Goal: Transaction & Acquisition: Purchase product/service

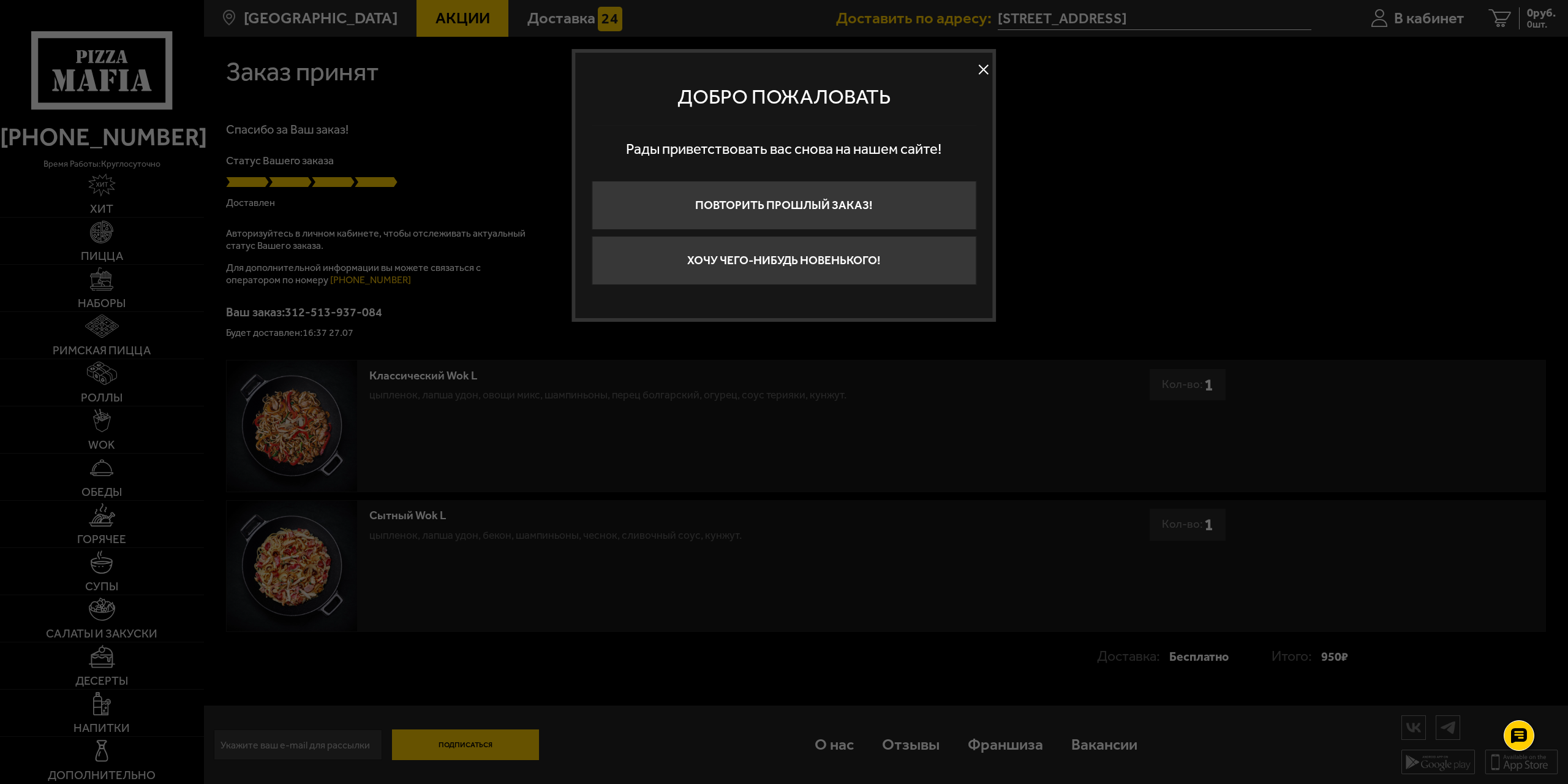
click at [984, 67] on button at bounding box center [984, 70] width 18 height 18
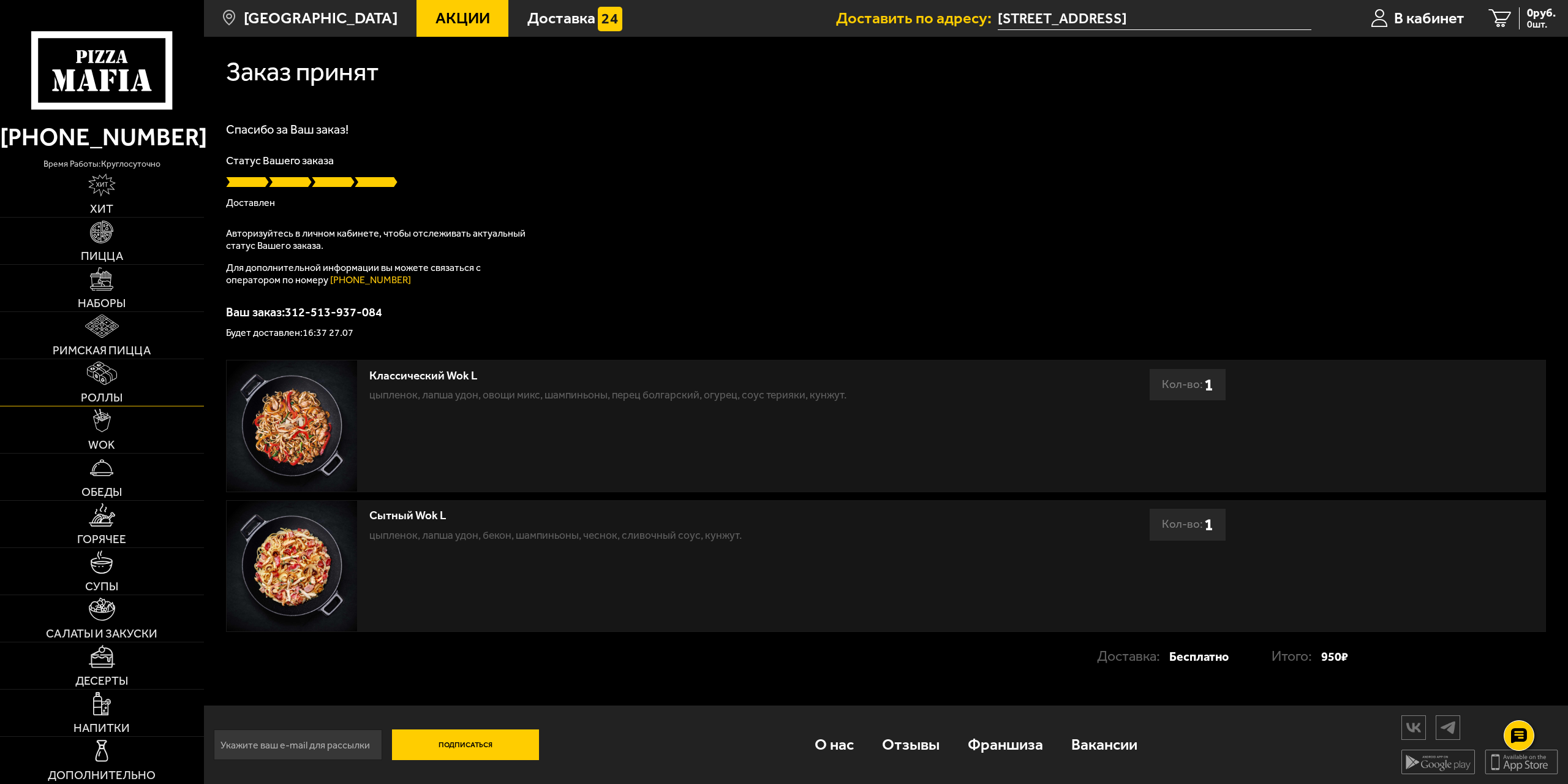
click at [104, 376] on img at bounding box center [102, 373] width 30 height 24
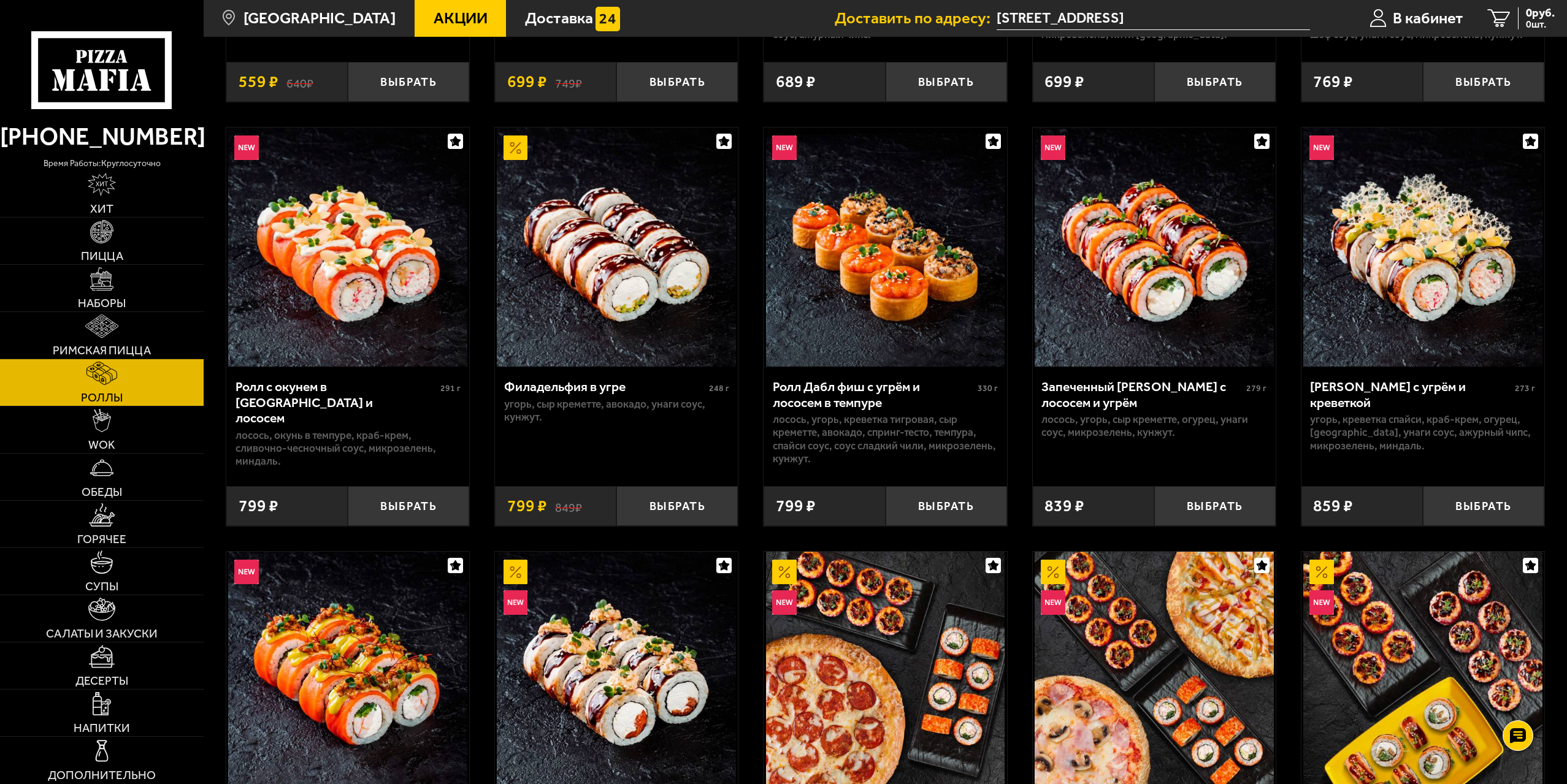
scroll to position [429, 0]
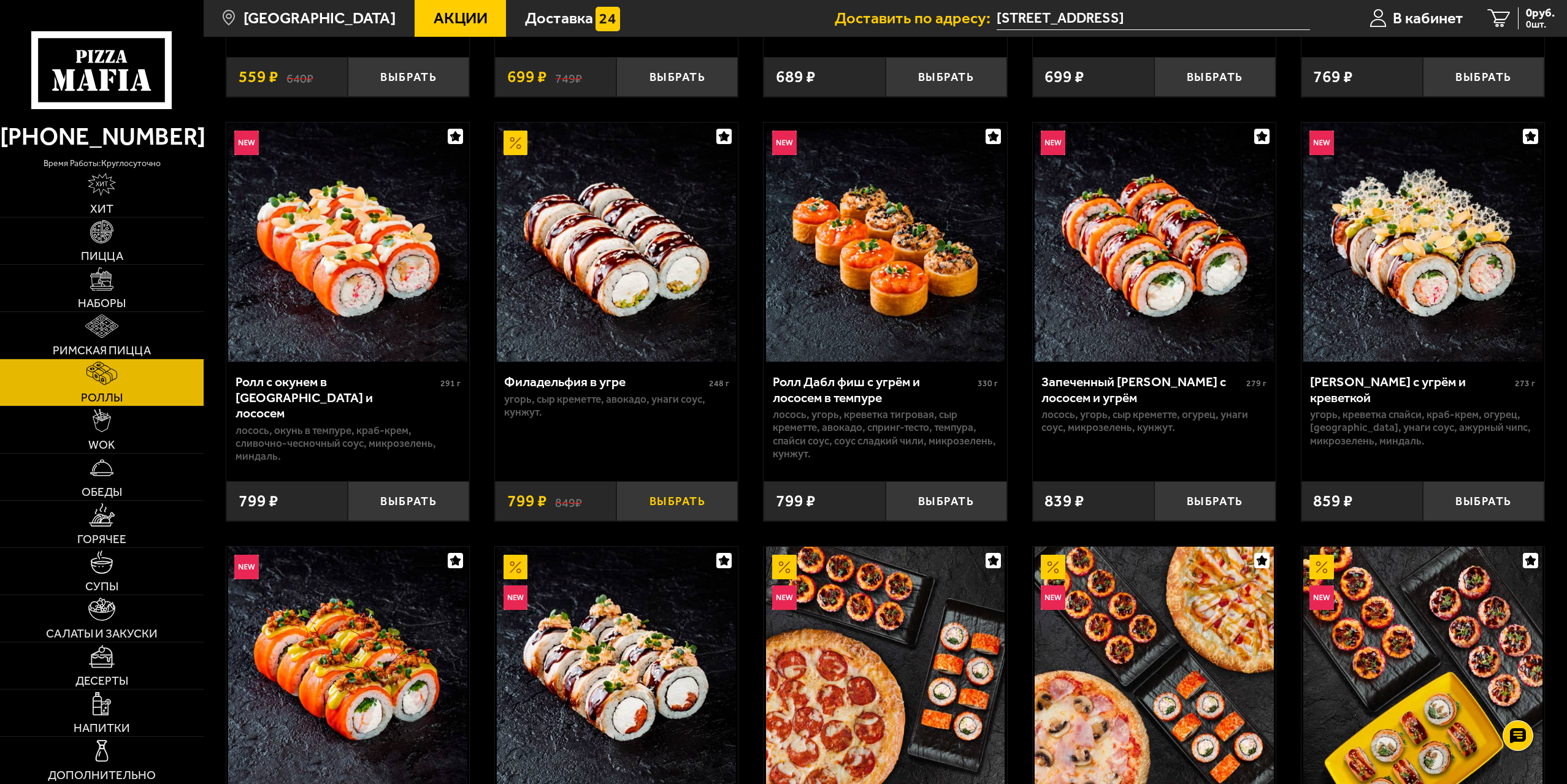
click at [678, 506] on button "Выбрать" at bounding box center [677, 501] width 122 height 40
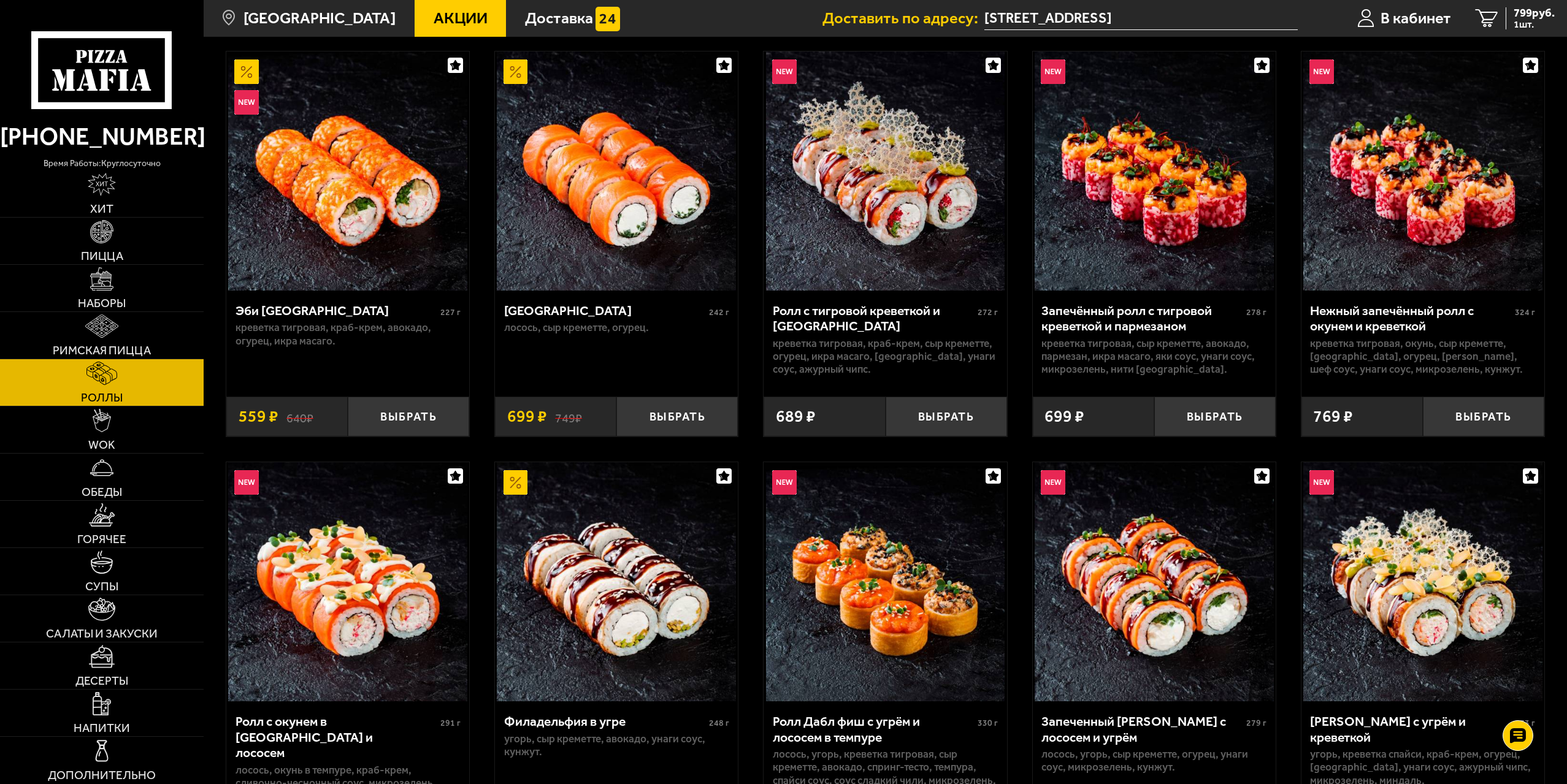
scroll to position [122, 0]
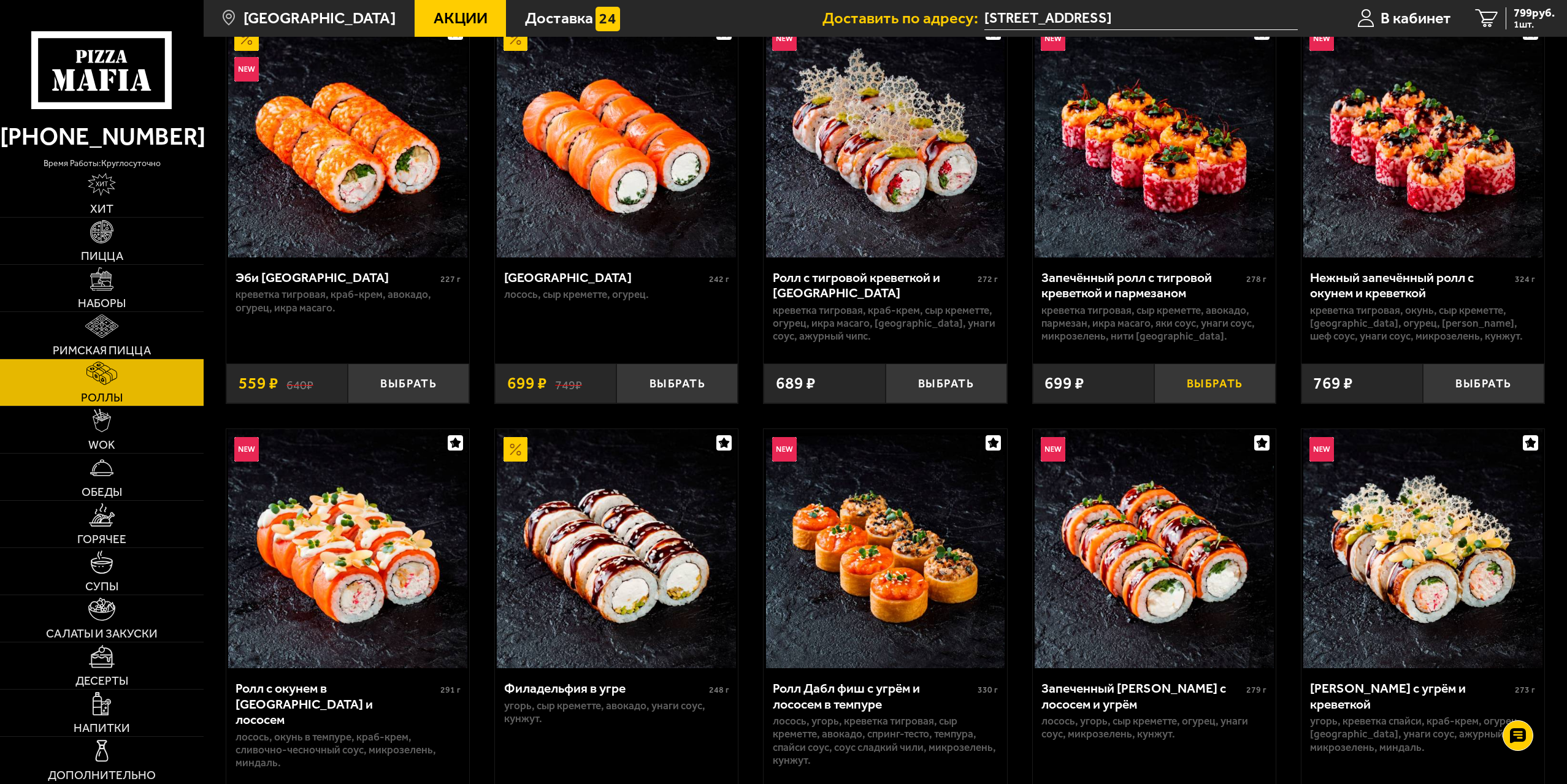
click at [1197, 383] on button "Выбрать" at bounding box center [1215, 384] width 122 height 40
click at [113, 331] on img at bounding box center [102, 326] width 34 height 24
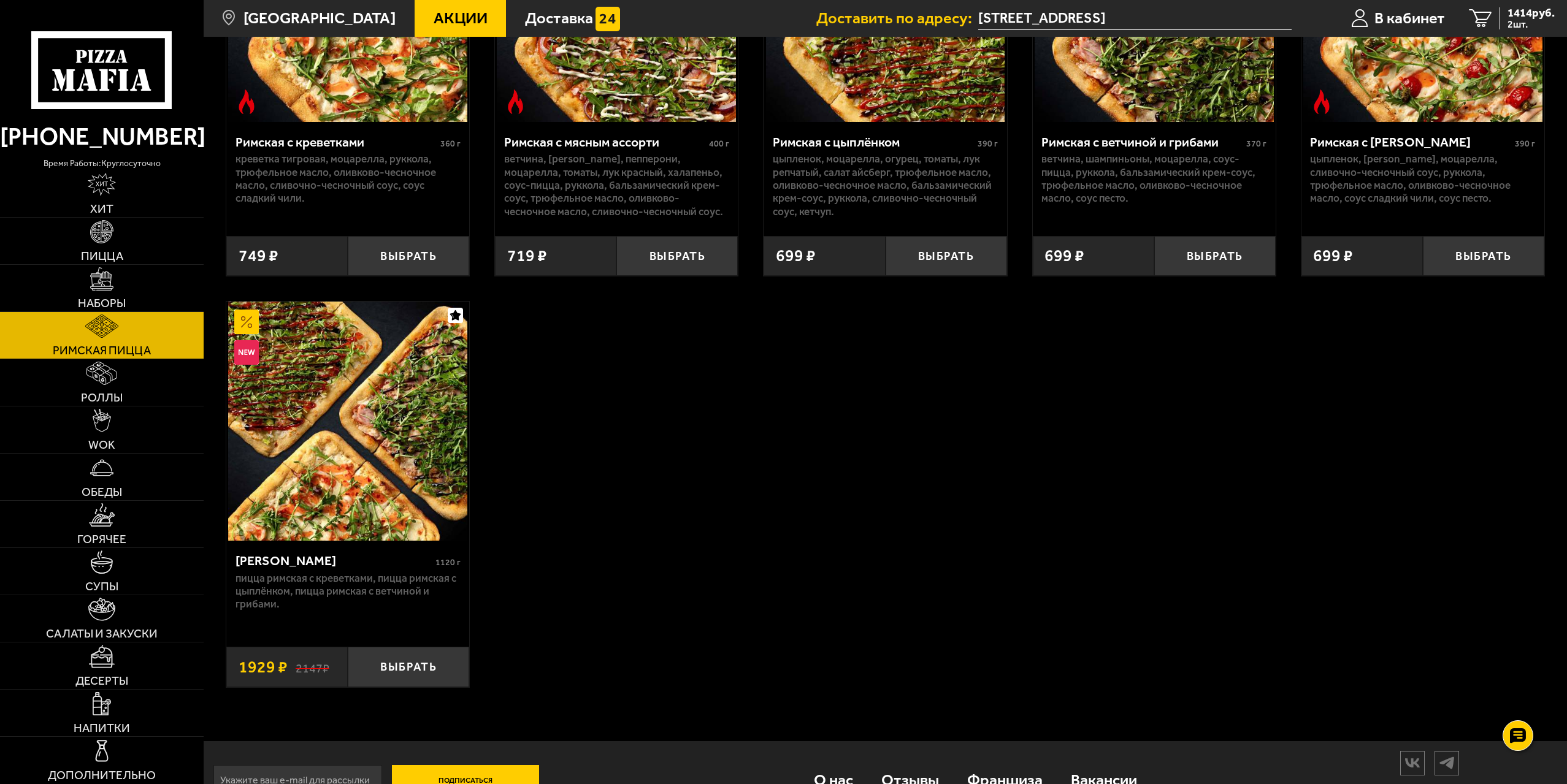
scroll to position [112, 0]
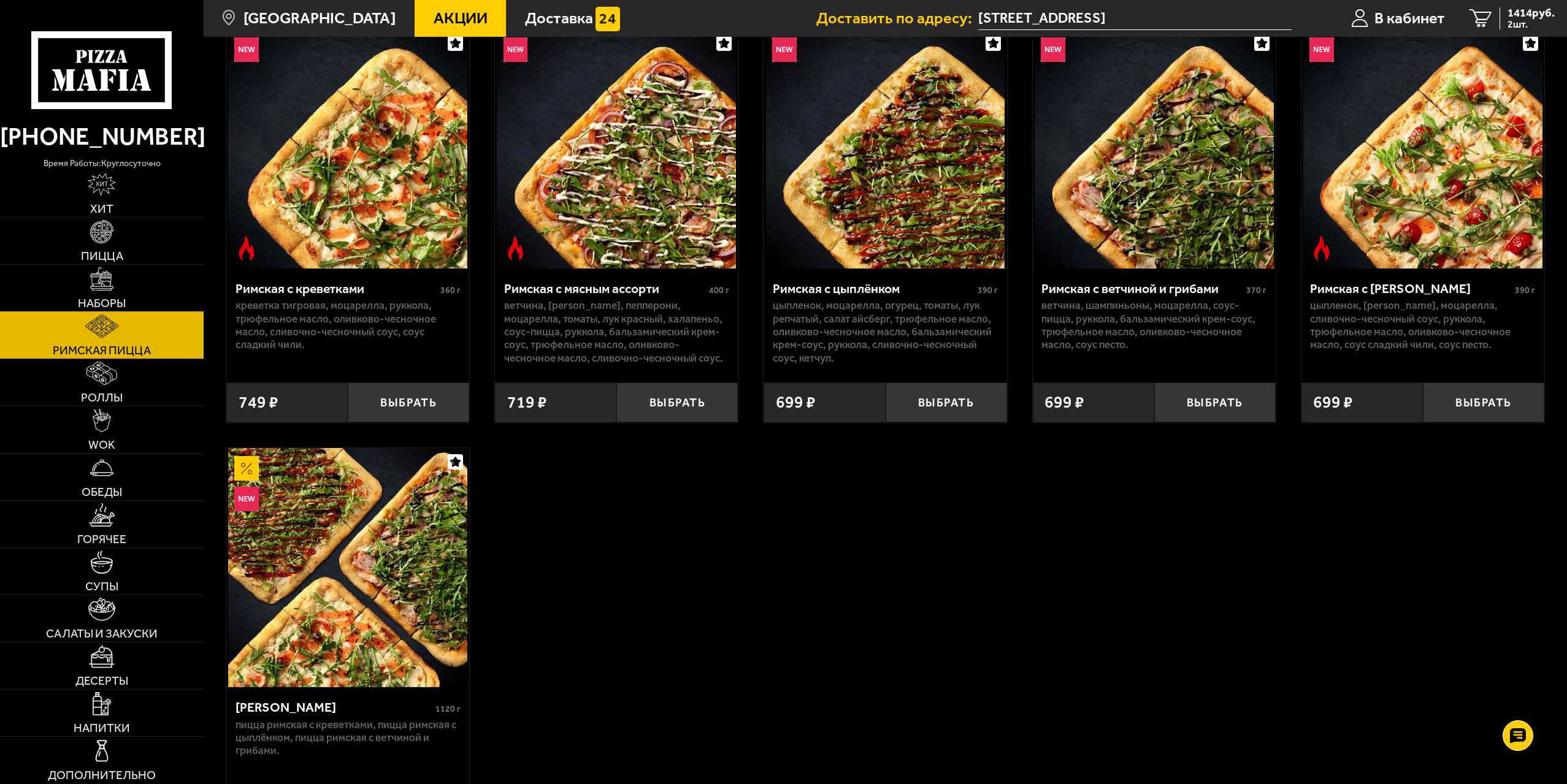
click at [120, 280] on link "Наборы" at bounding box center [102, 288] width 203 height 46
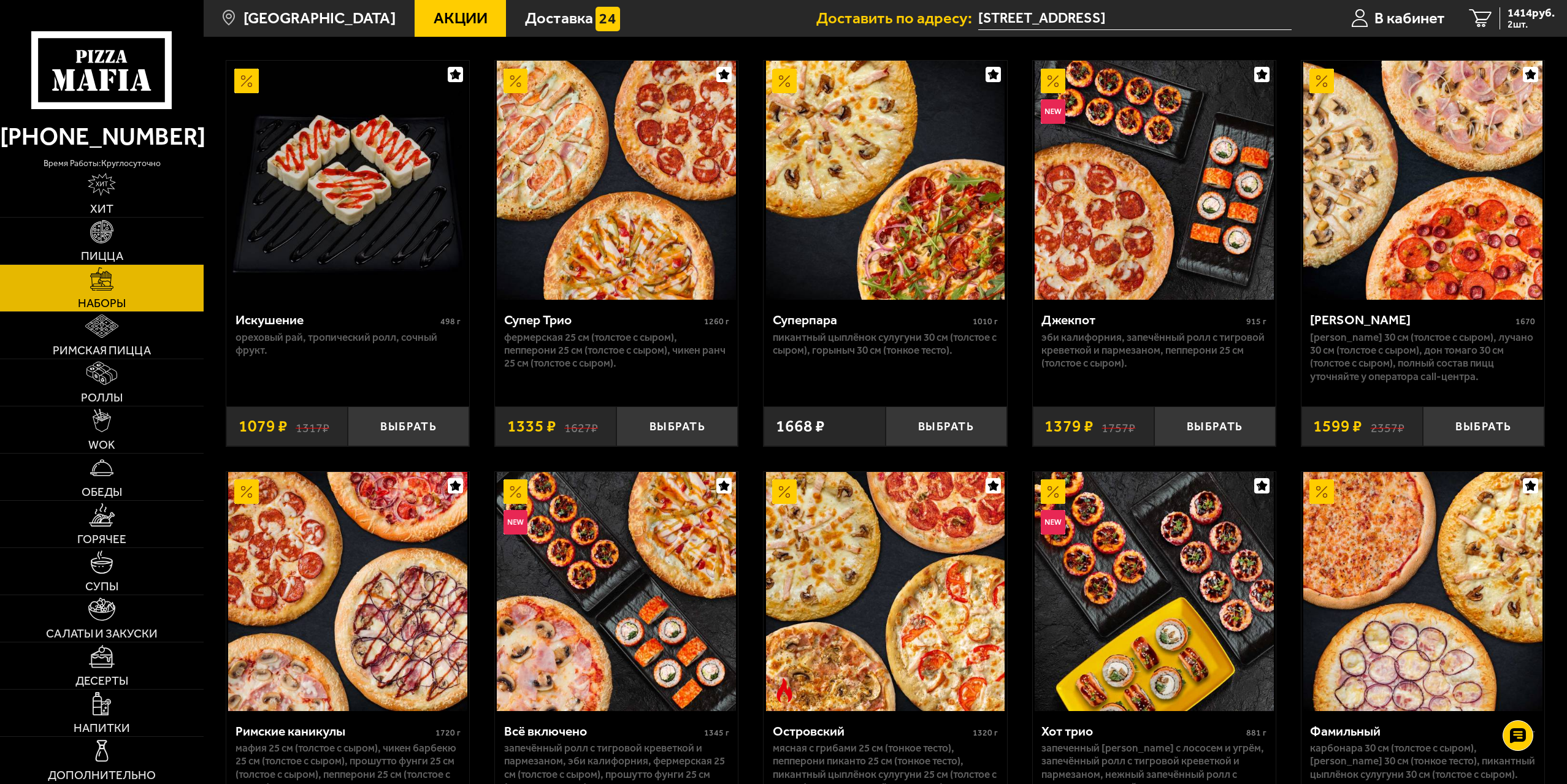
scroll to position [612, 0]
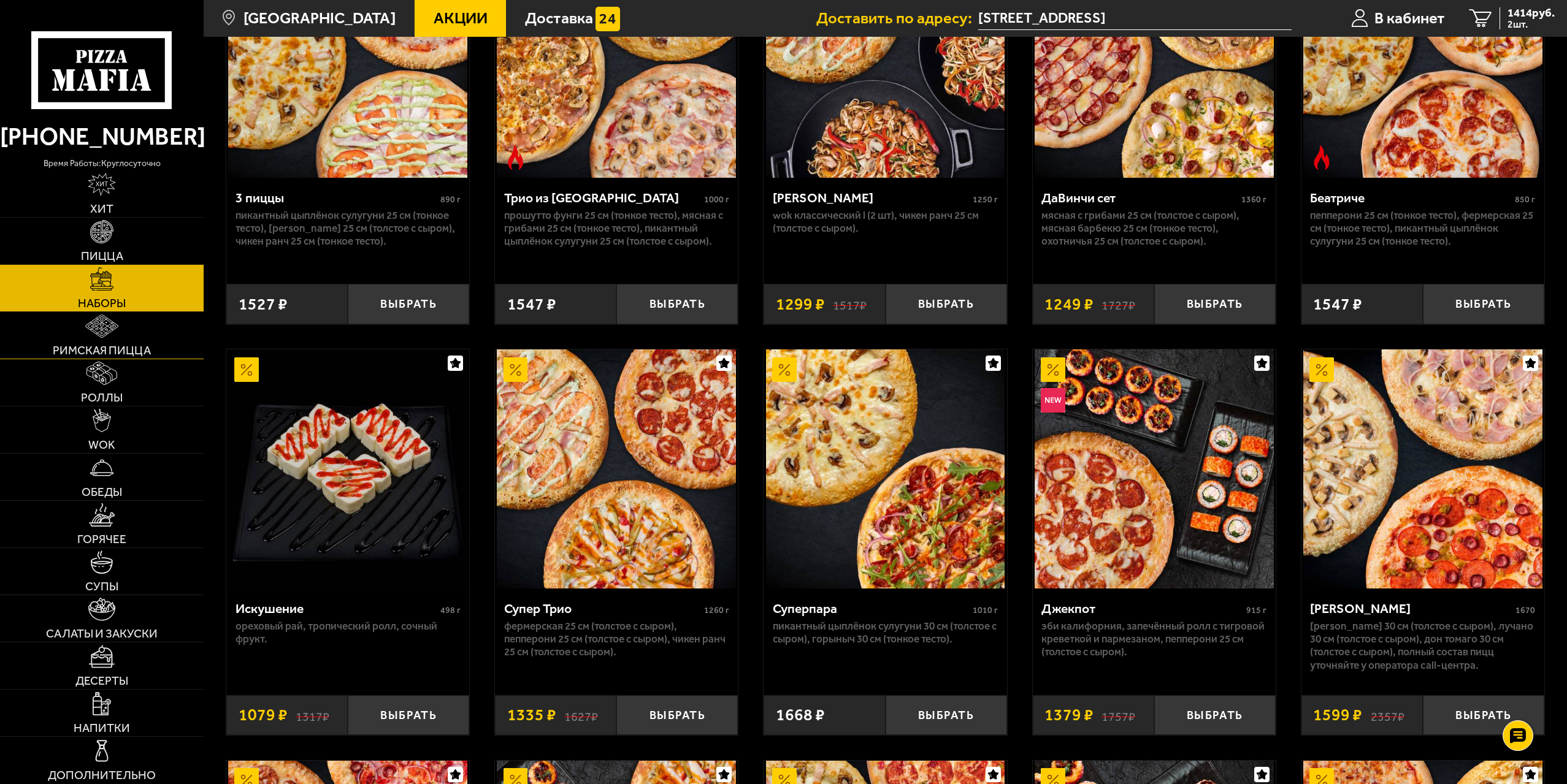
click at [141, 339] on link "Римская пицца" at bounding box center [102, 335] width 203 height 46
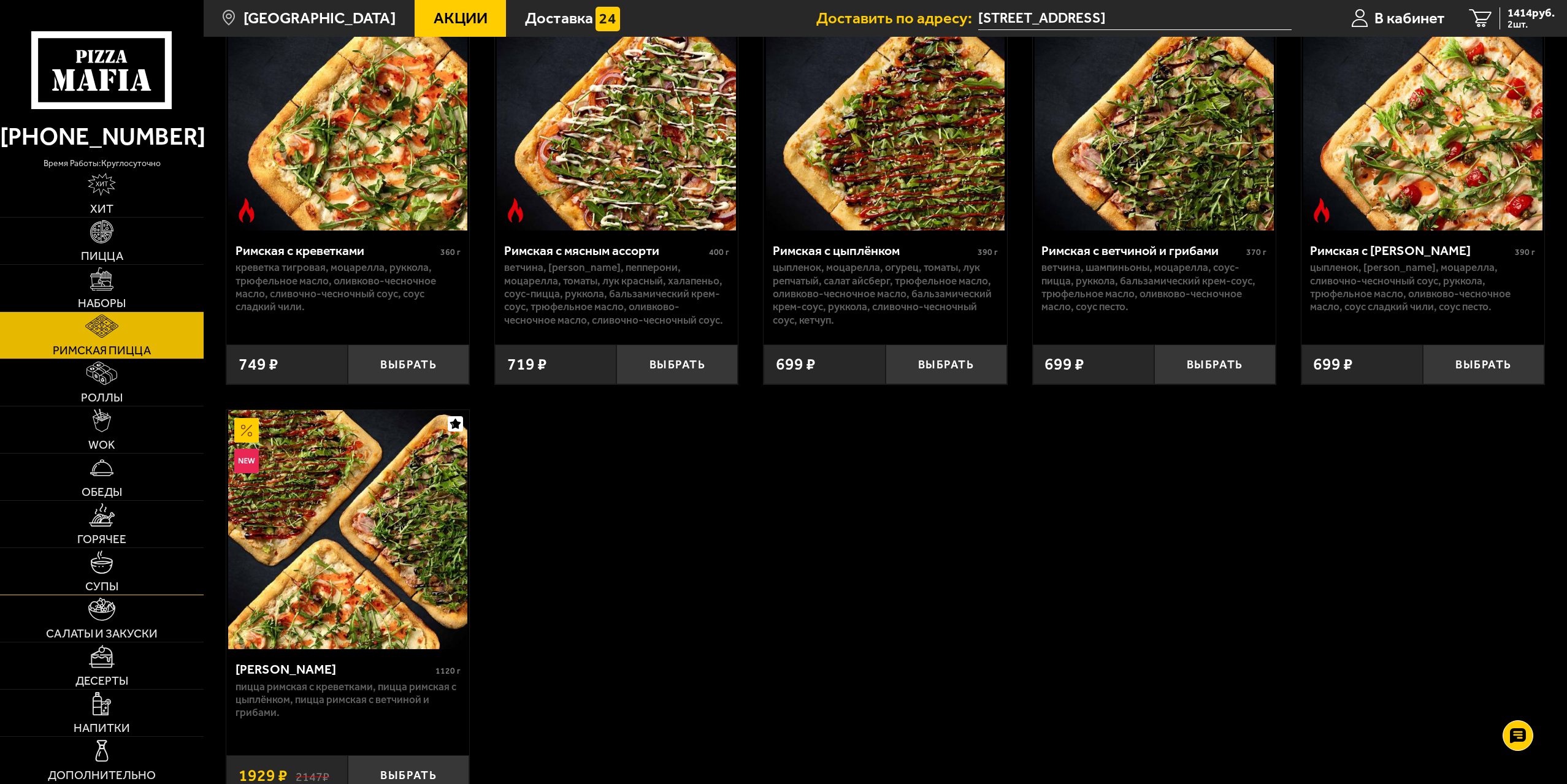
scroll to position [184, 0]
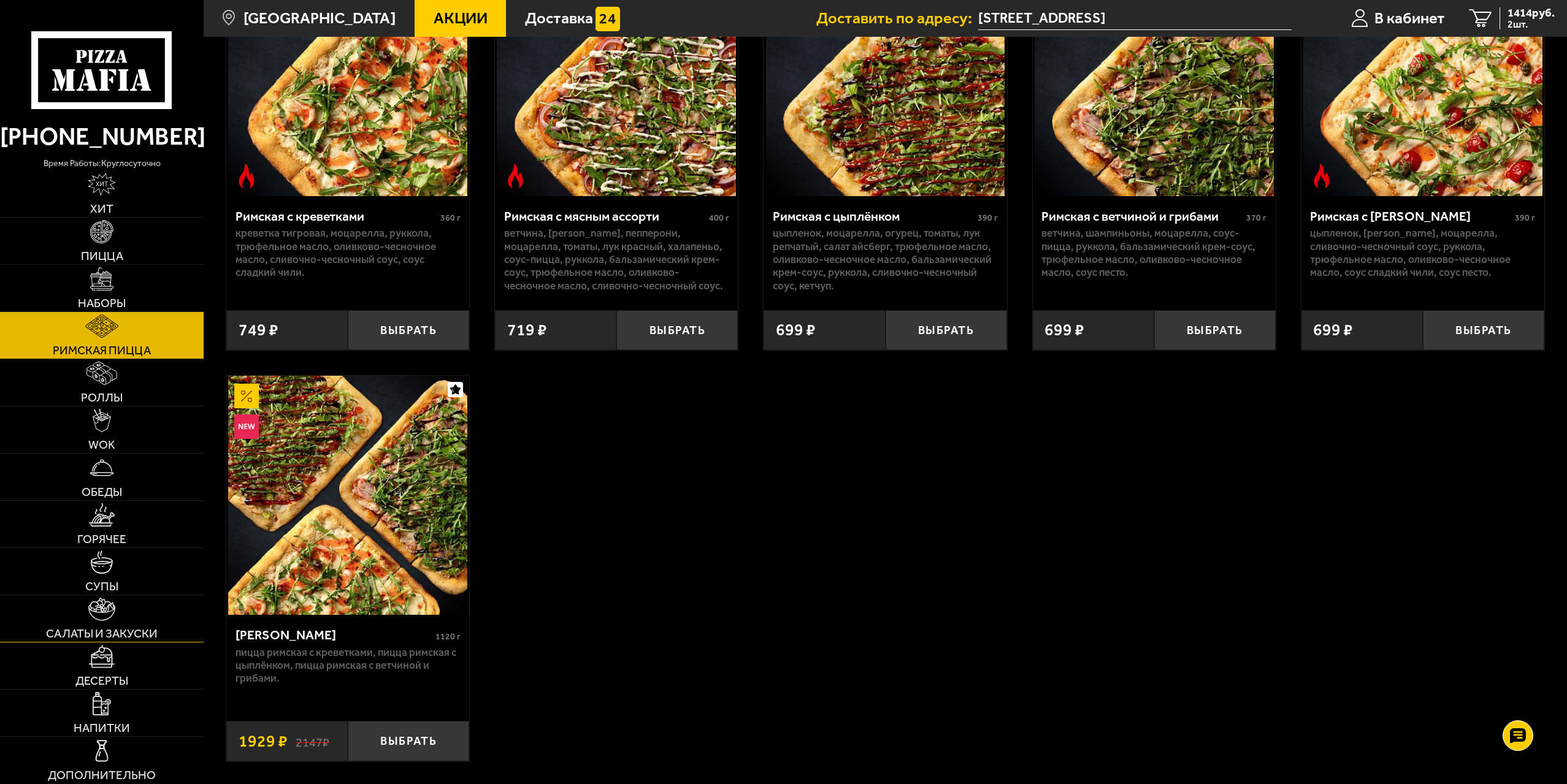
click at [139, 624] on link "Салаты и закуски" at bounding box center [102, 618] width 203 height 46
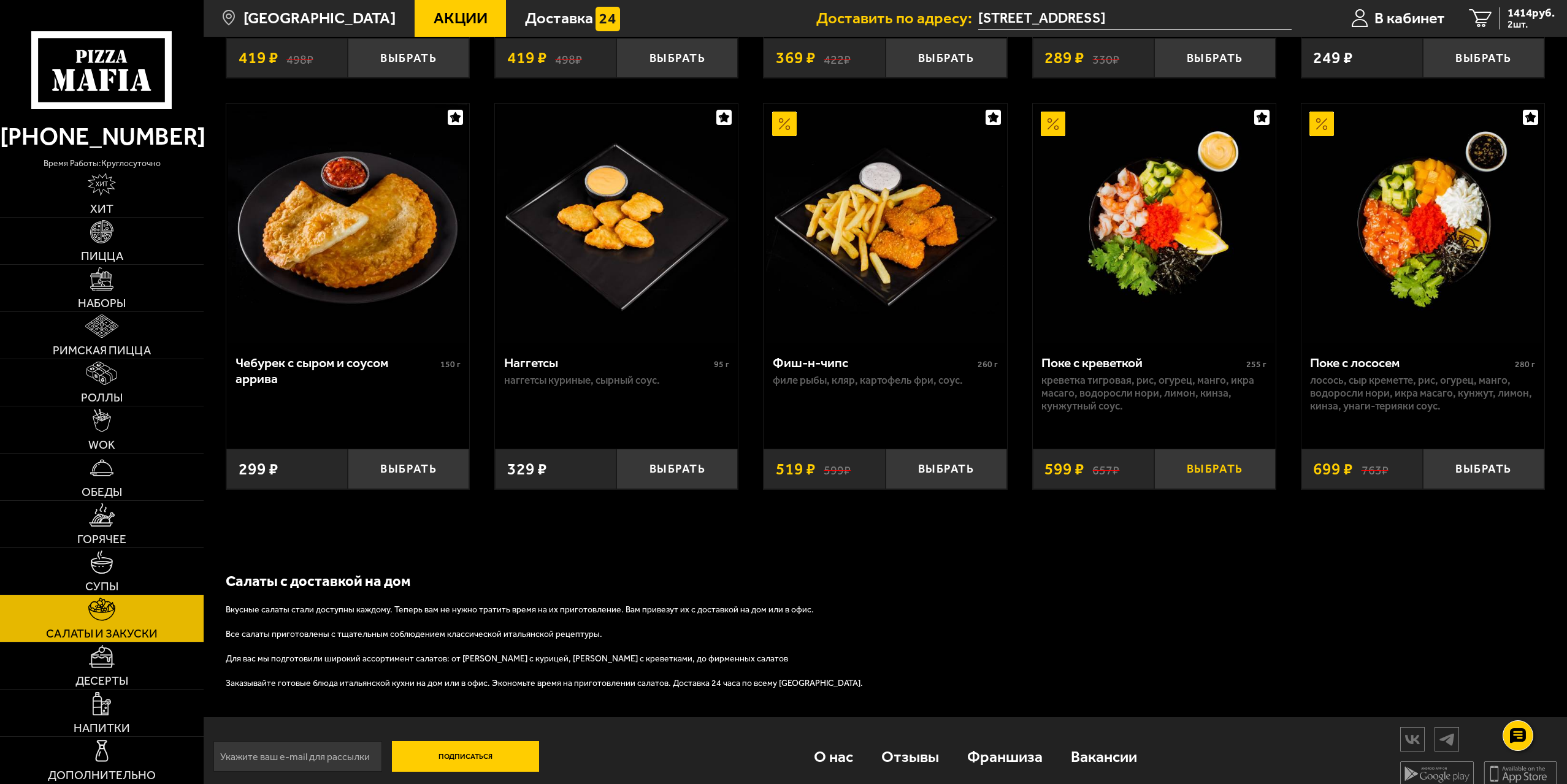
scroll to position [956, 0]
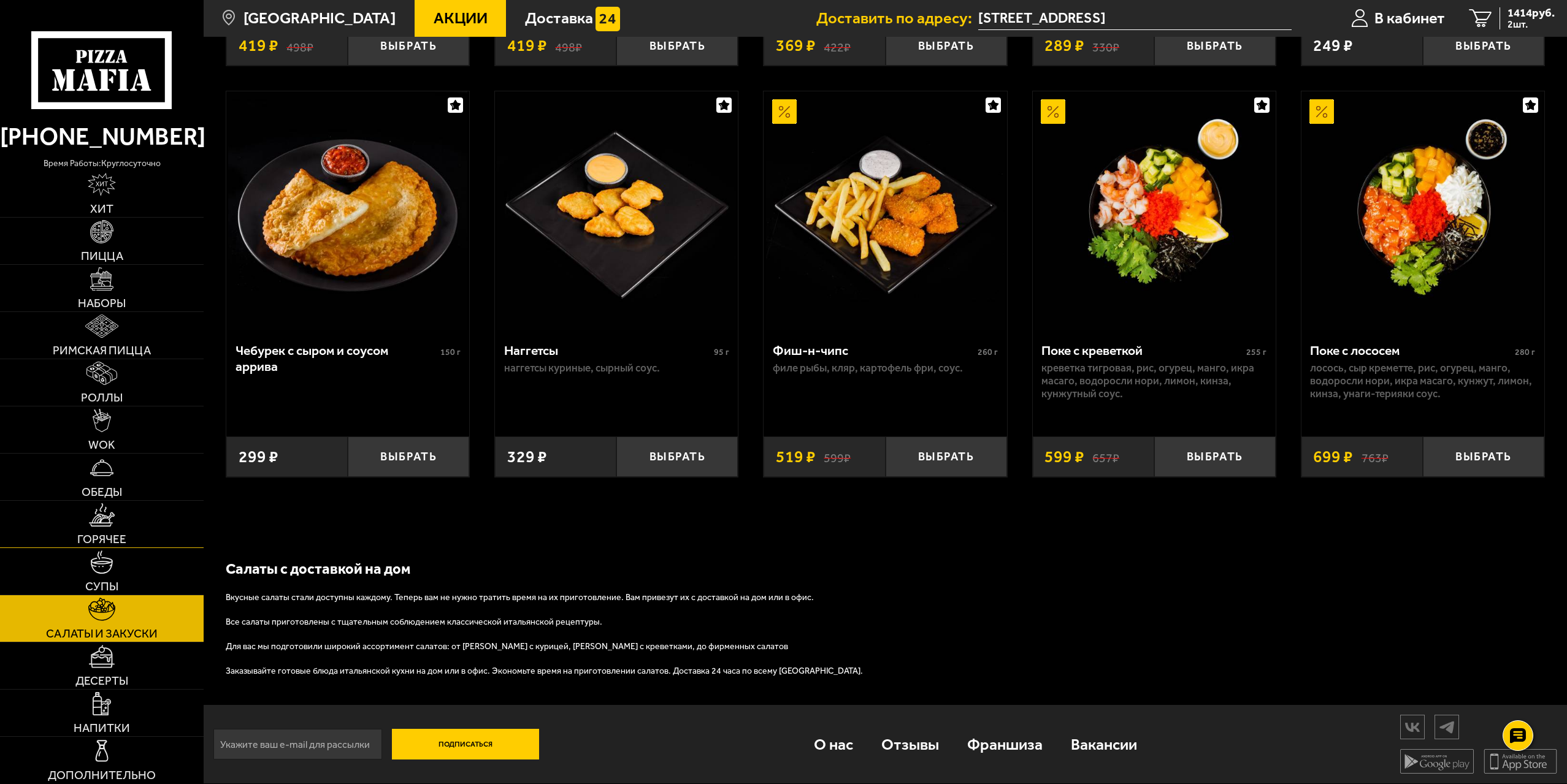
click at [153, 518] on link "Горячее" at bounding box center [102, 524] width 203 height 46
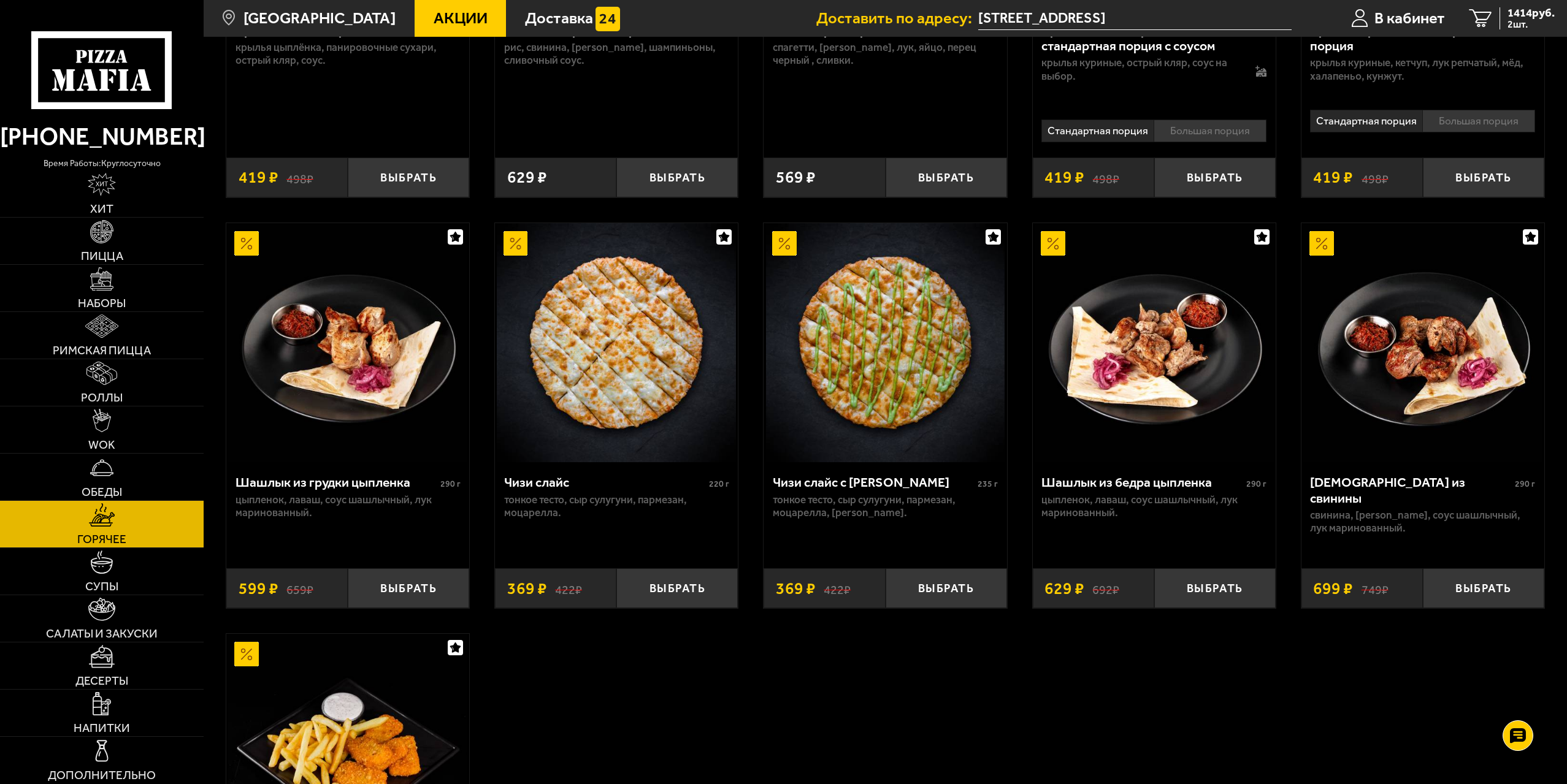
scroll to position [797, 0]
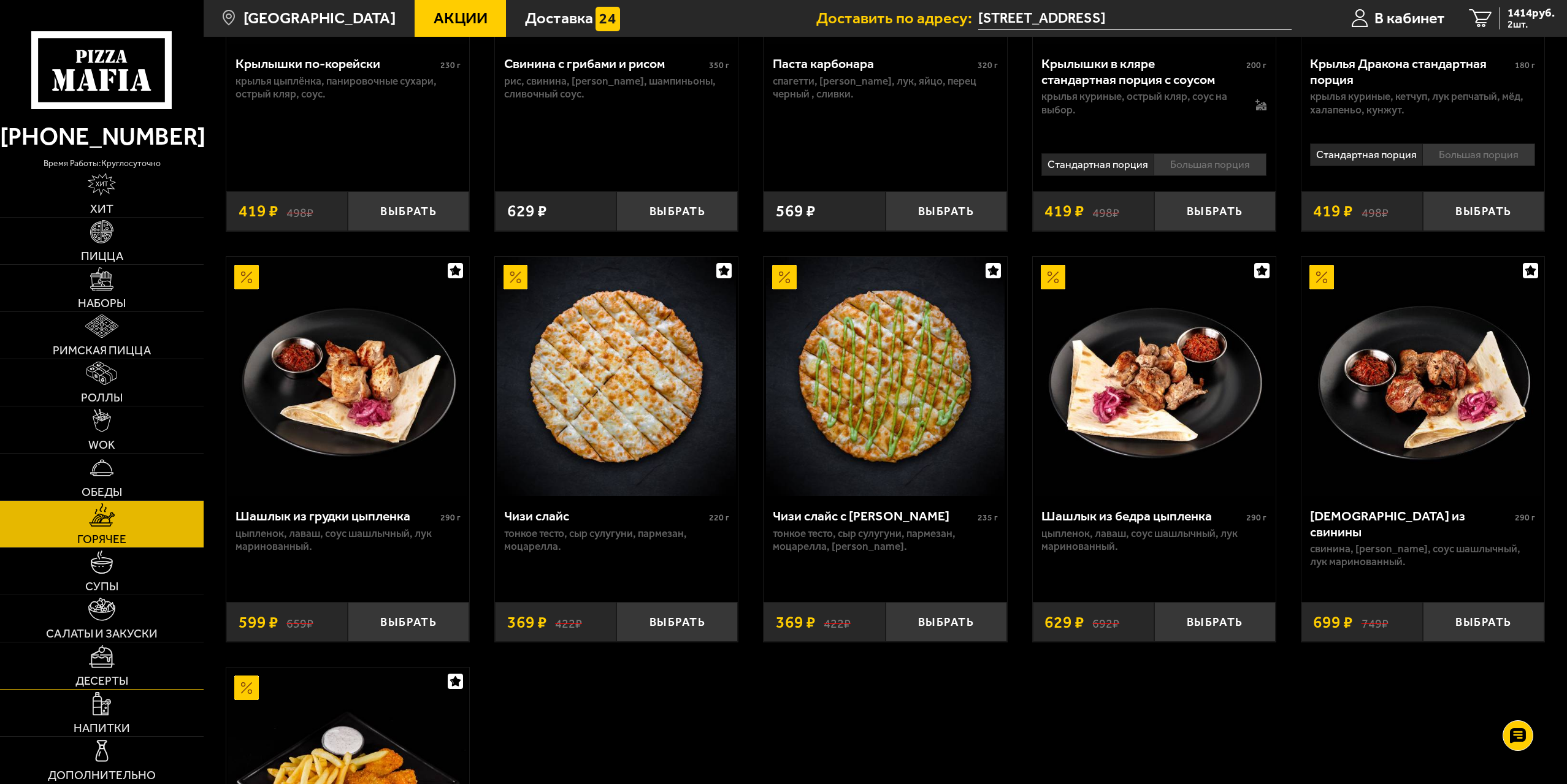
click at [133, 665] on link "Десерты" at bounding box center [102, 665] width 203 height 46
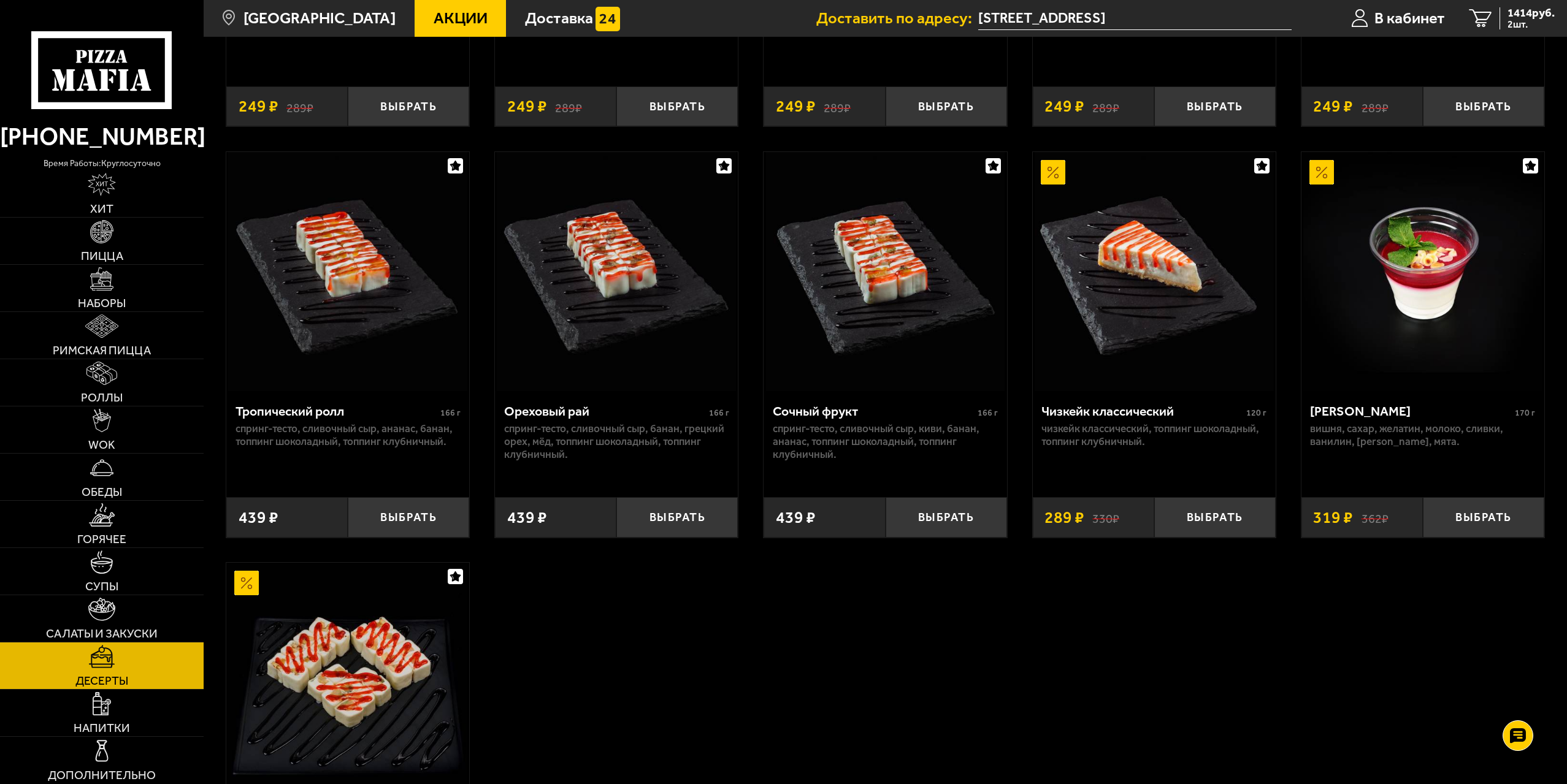
scroll to position [368, 0]
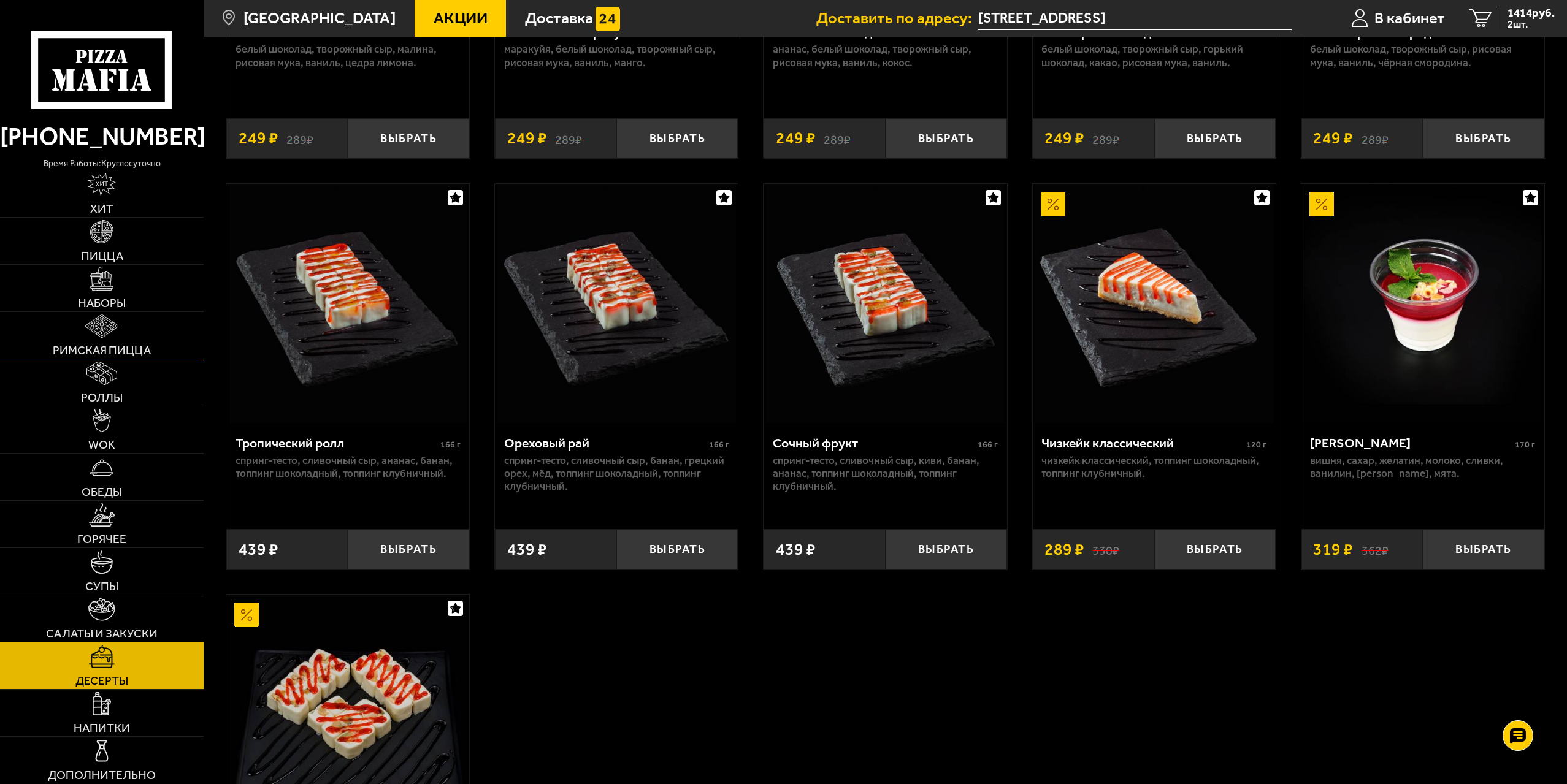
click at [65, 333] on link "Римская пицца" at bounding box center [102, 335] width 203 height 46
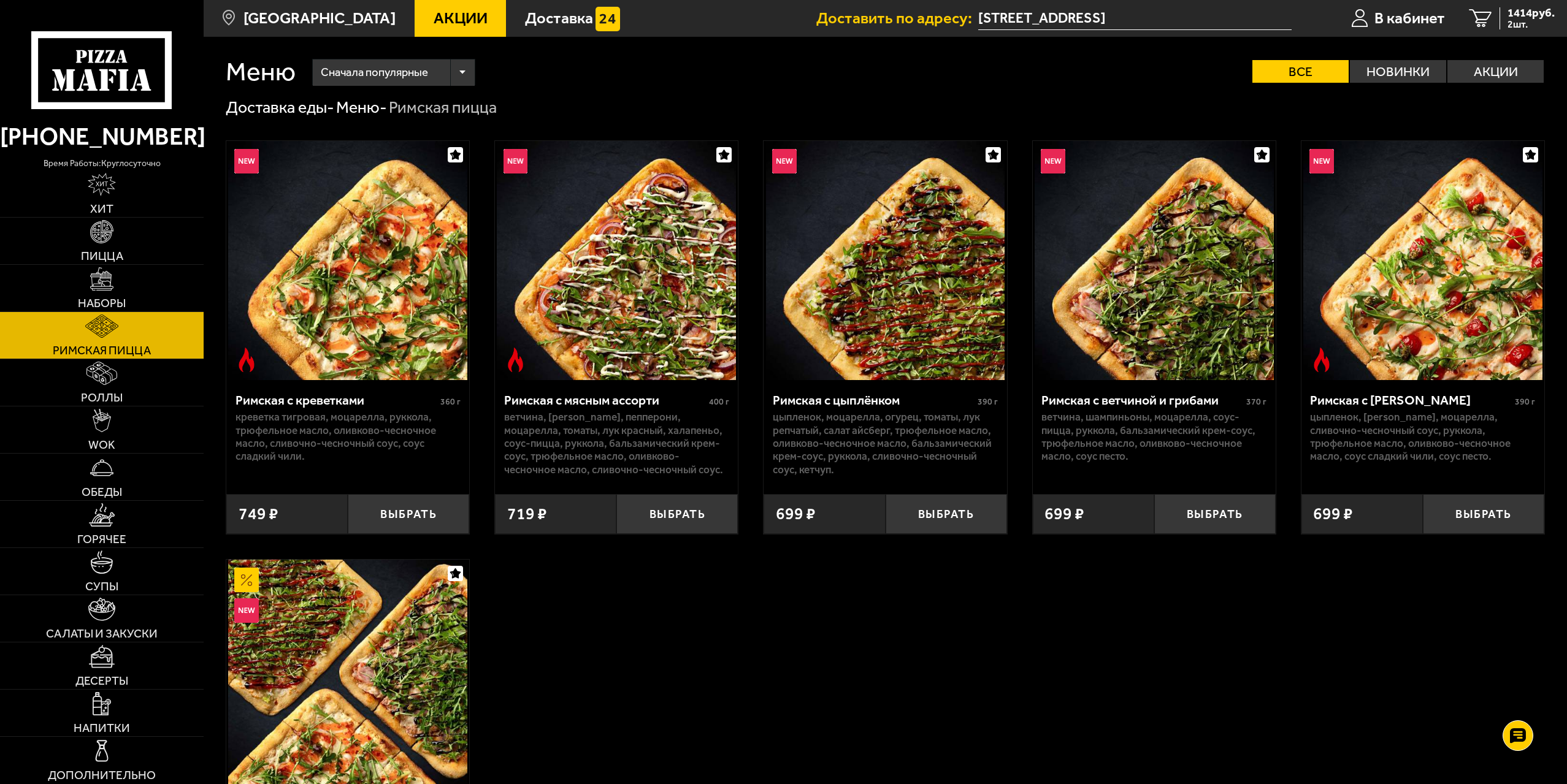
click at [1308, 431] on div "Римская с томатами черри 390 г цыпленок, томаты черри, моцарелла, сливочно-чесн…" at bounding box center [1422, 431] width 242 height 102
drag, startPoint x: 1312, startPoint y: 430, endPoint x: 1444, endPoint y: 430, distance: 132.0
click at [1444, 430] on p "цыпленок, томаты черри, моцарелла, сливочно-чесночный соус, руккола, трюфельное…" at bounding box center [1423, 436] width 225 height 52
drag, startPoint x: 1410, startPoint y: 446, endPoint x: 1341, endPoint y: 466, distance: 71.8
click at [1341, 466] on div "Римская с томатами черри 390 г цыпленок, томаты черри, моцарелла, сливочно-чесн…" at bounding box center [1422, 431] width 242 height 102
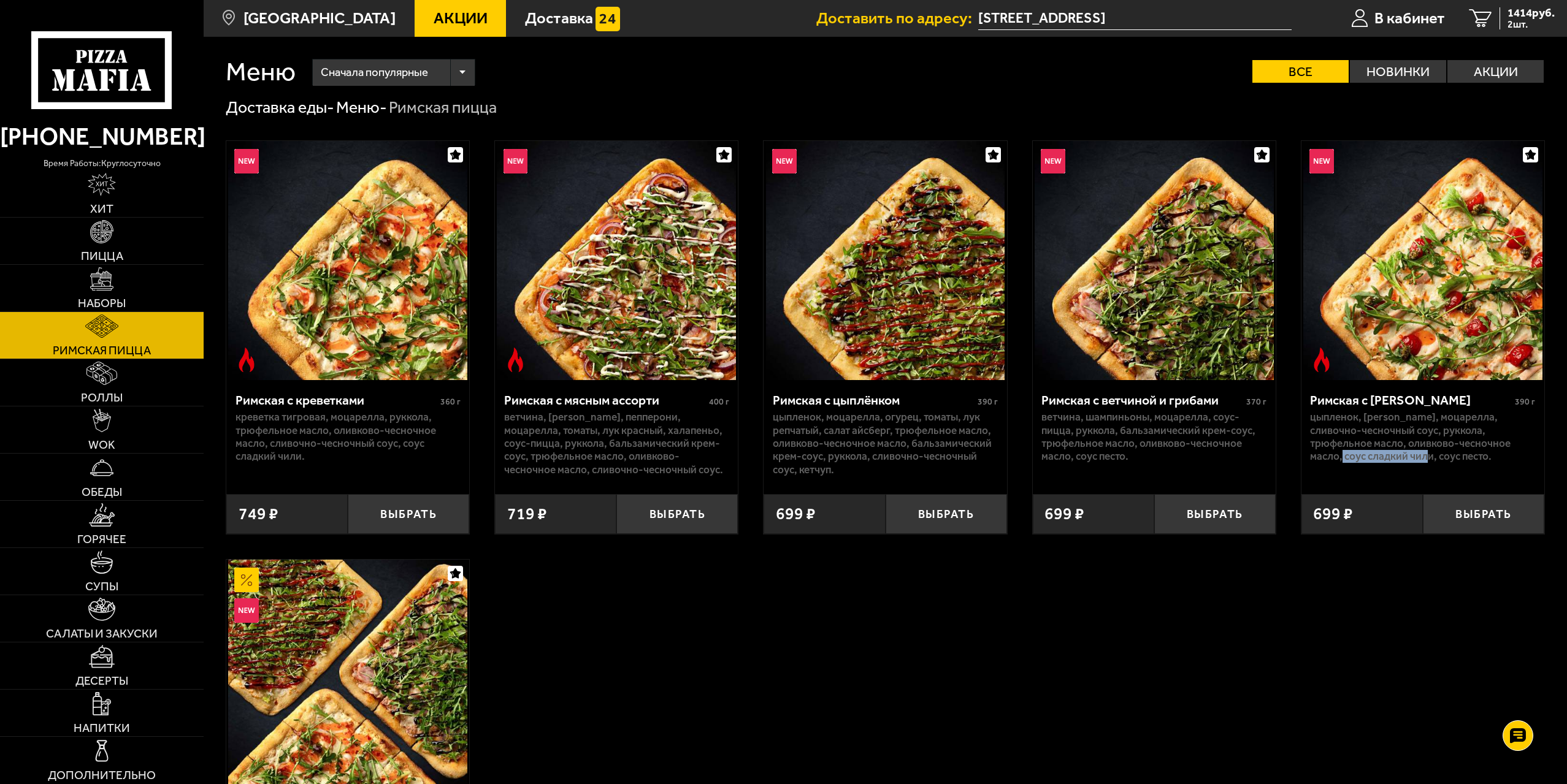
drag, startPoint x: 1346, startPoint y: 459, endPoint x: 1431, endPoint y: 459, distance: 85.0
click at [1431, 459] on p "цыпленок, томаты черри, моцарелла, сливочно-чесночный соус, руккола, трюфельное…" at bounding box center [1423, 436] width 225 height 52
drag, startPoint x: 1436, startPoint y: 462, endPoint x: 1495, endPoint y: 465, distance: 59.1
click at [1495, 465] on div "Римская с томатами черри 390 г цыпленок, томаты черри, моцарелла, сливочно-чесн…" at bounding box center [1422, 431] width 242 height 102
drag, startPoint x: 1346, startPoint y: 462, endPoint x: 1455, endPoint y: 458, distance: 109.1
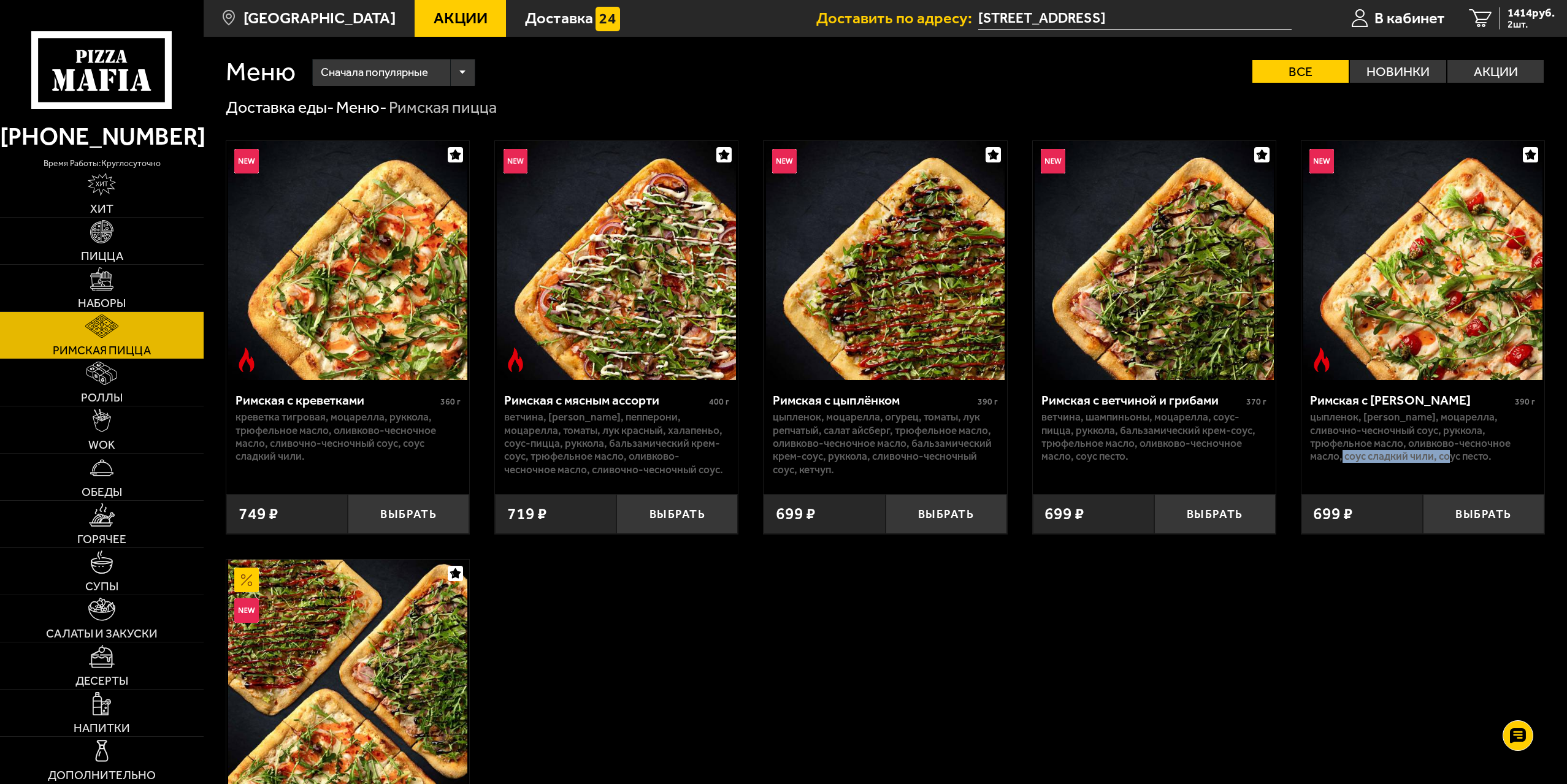
click at [1455, 458] on p "цыпленок, томаты черри, моцарелла, сливочно-чесночный соус, руккола, трюфельное…" at bounding box center [1423, 436] width 225 height 52
drag, startPoint x: 964, startPoint y: 417, endPoint x: 990, endPoint y: 424, distance: 26.9
click at [990, 424] on p "цыпленок, моцарелла, огурец, томаты, лук репчатый, салат айсберг, трюфельное ма…" at bounding box center [885, 444] width 225 height 65
click at [1465, 524] on button "Выбрать" at bounding box center [1483, 514] width 122 height 40
click at [1516, 7] on span "2029 руб." at bounding box center [1531, 13] width 47 height 12
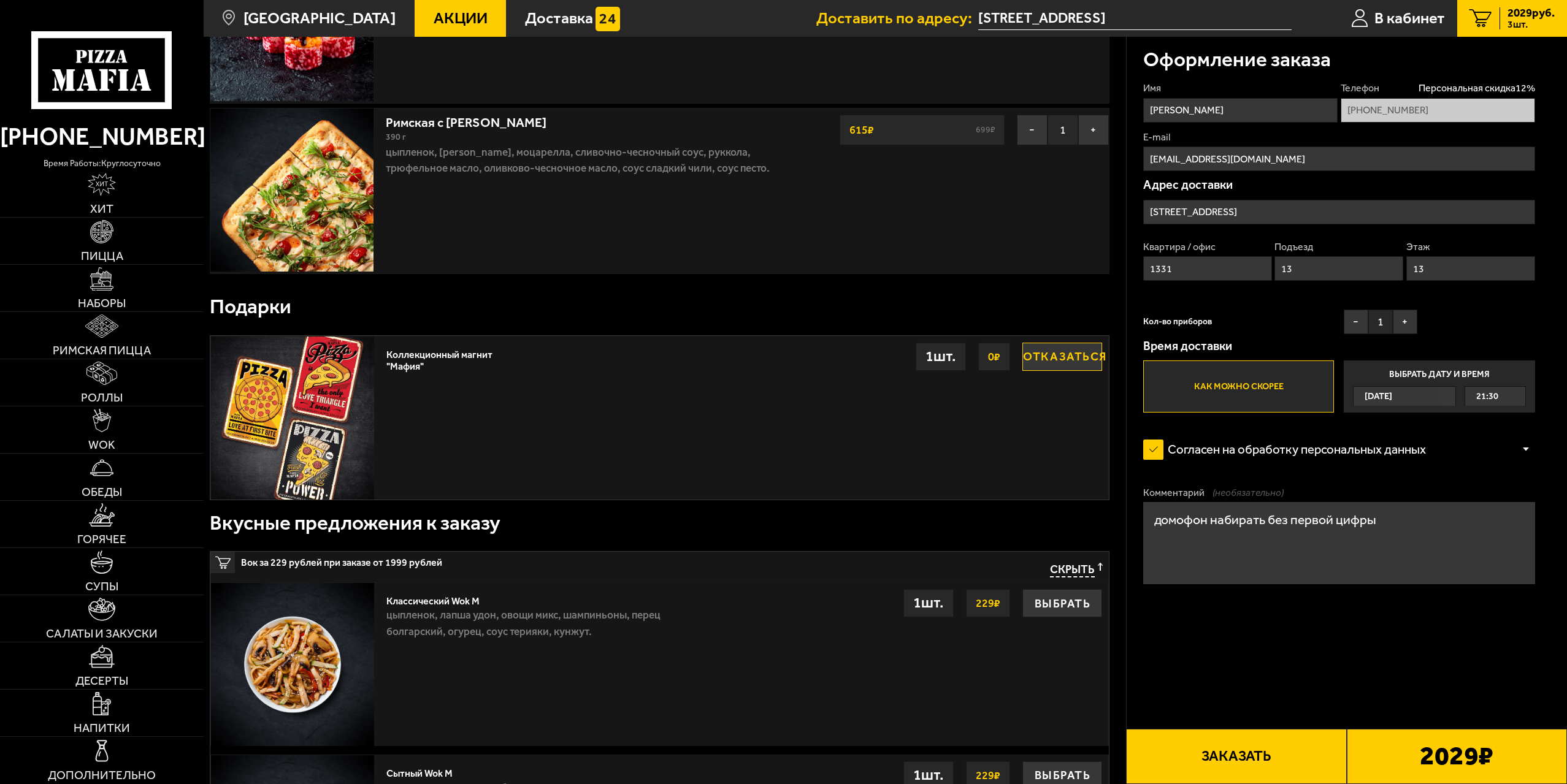
scroll to position [368, 0]
click at [948, 364] on div "1 шт." at bounding box center [940, 355] width 50 height 28
click at [992, 365] on strong "0 ₽" at bounding box center [994, 356] width 18 height 24
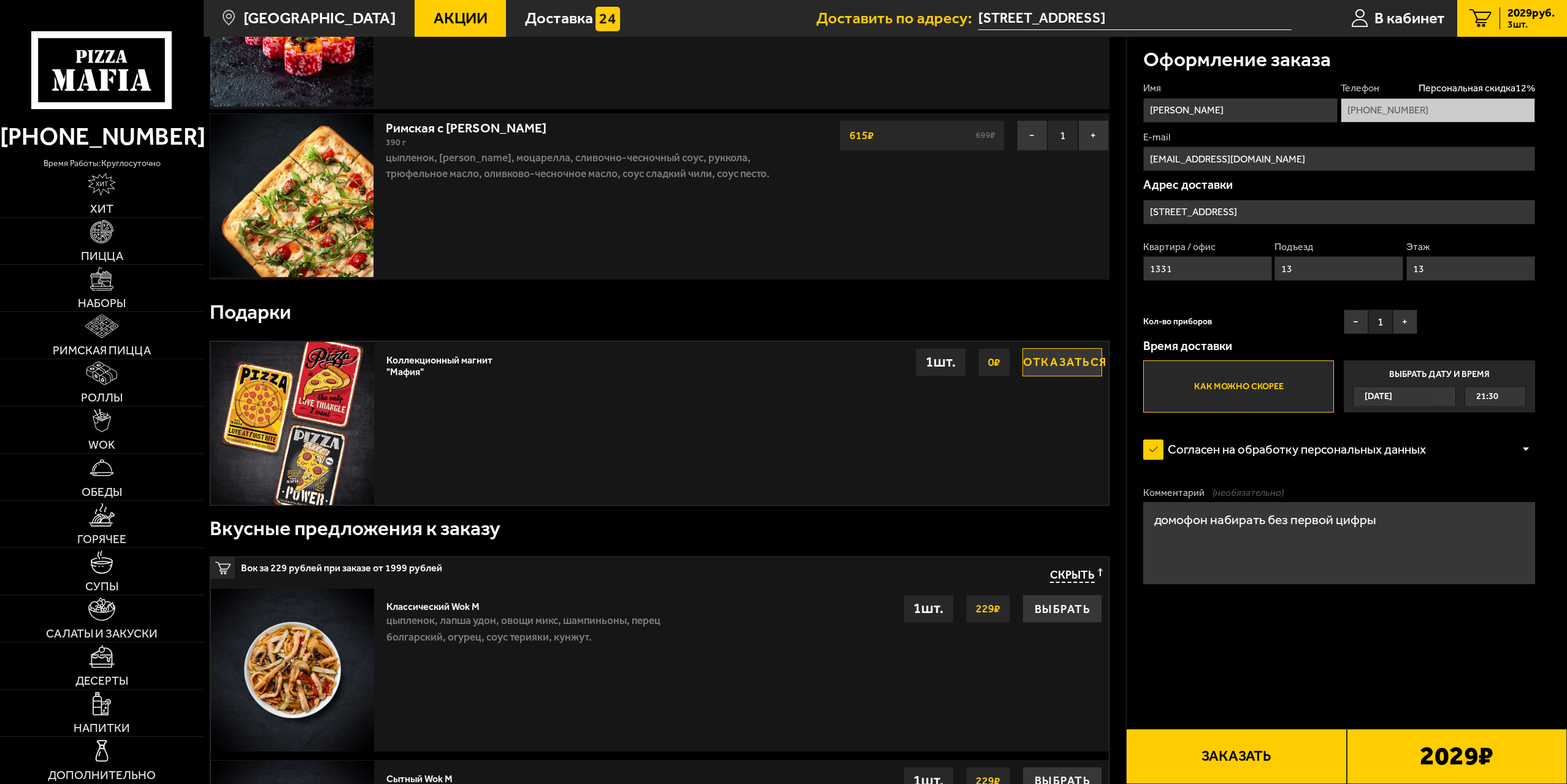
scroll to position [440, 0]
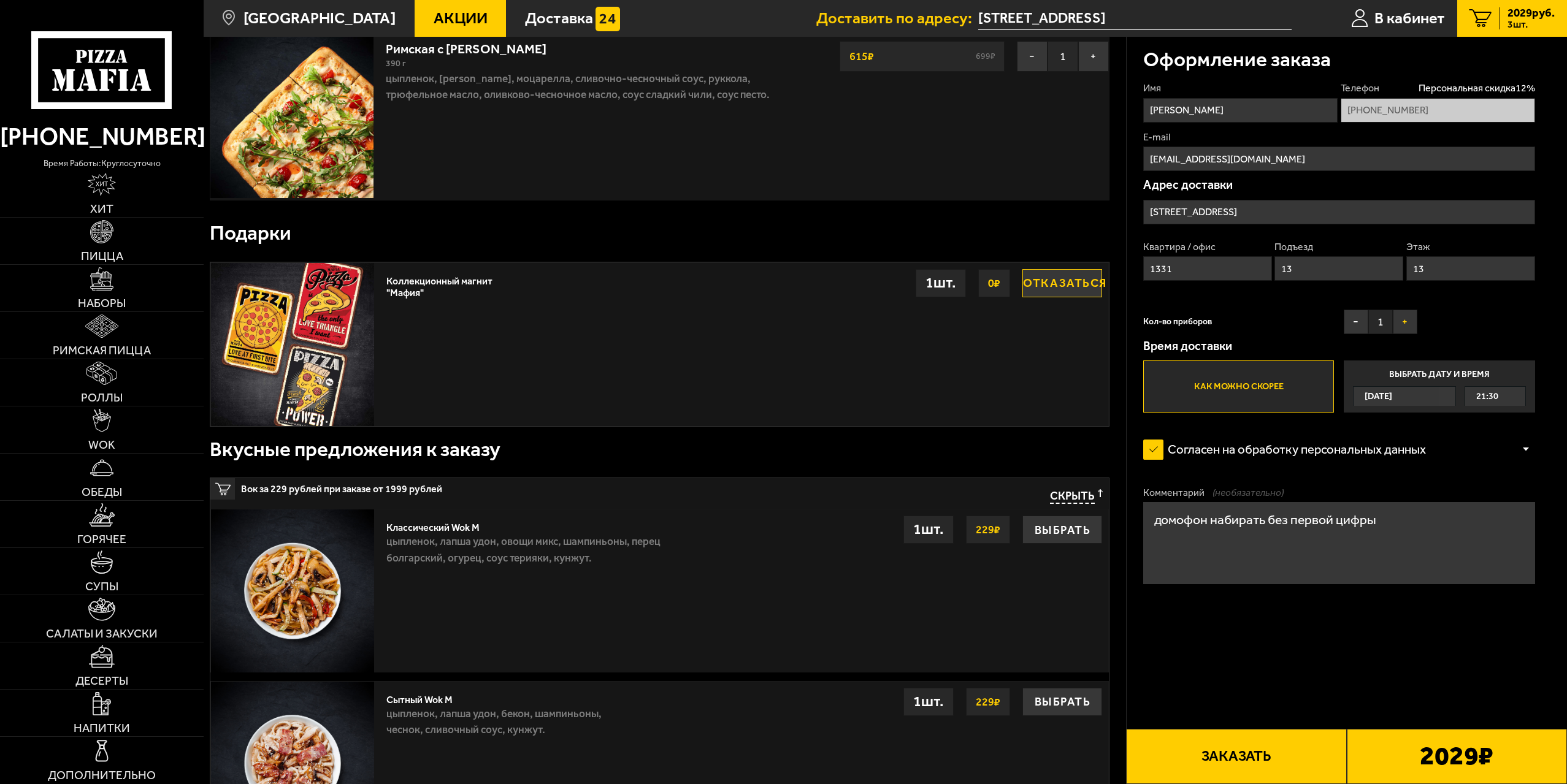
click at [1404, 322] on button "+" at bounding box center [1404, 321] width 25 height 24
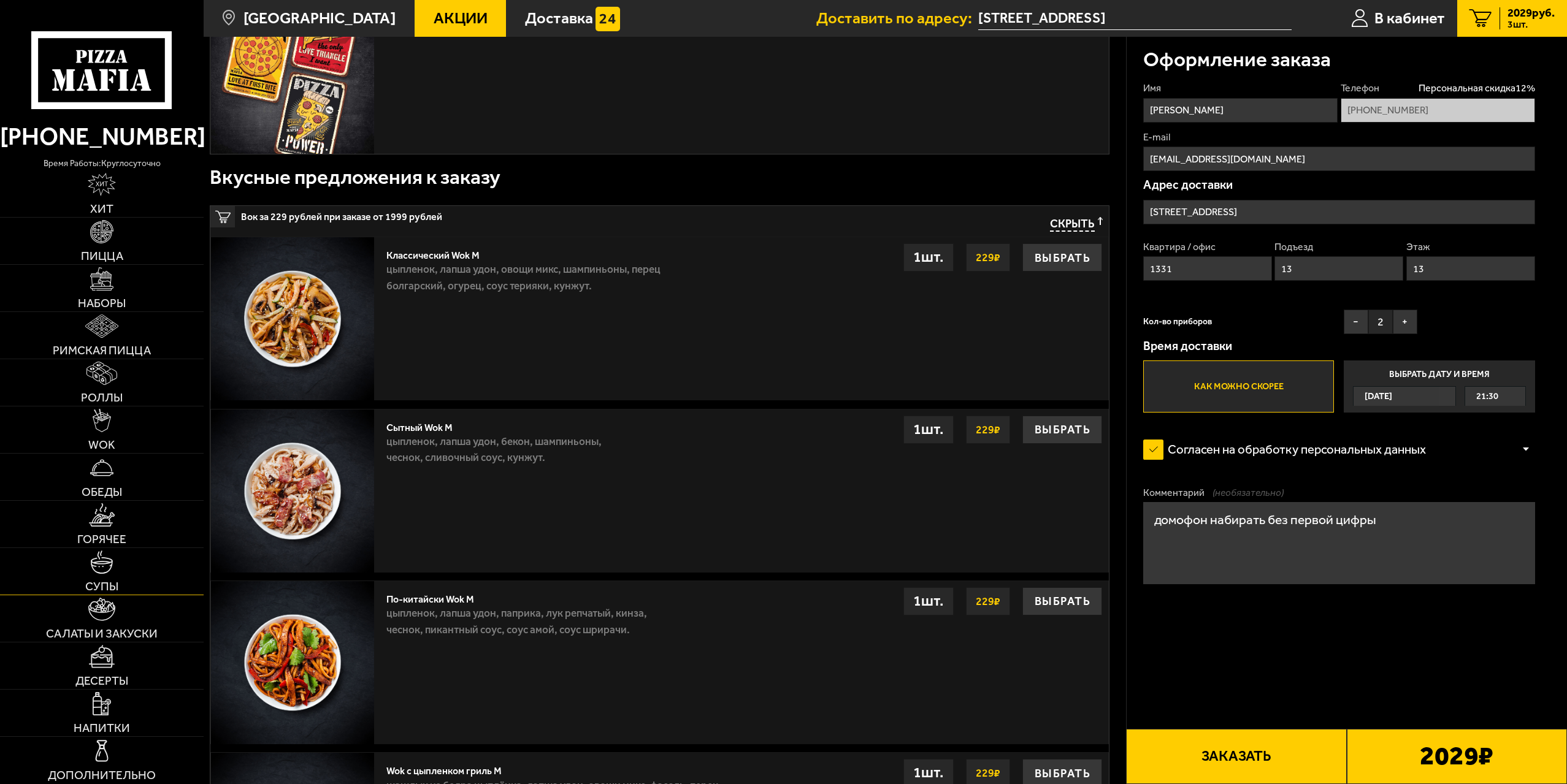
scroll to position [747, 0]
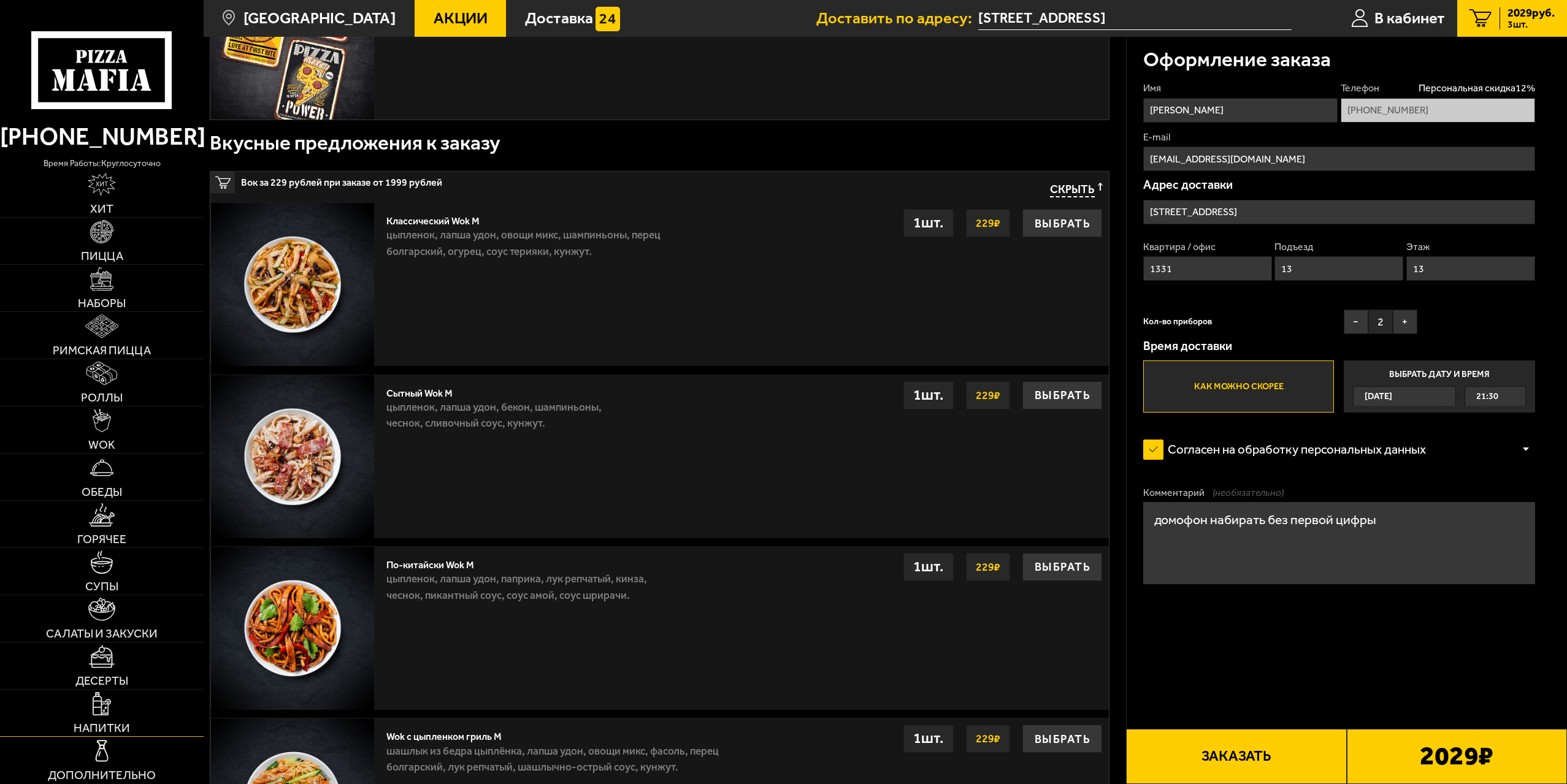
click at [115, 705] on link "Напитки" at bounding box center [102, 712] width 203 height 46
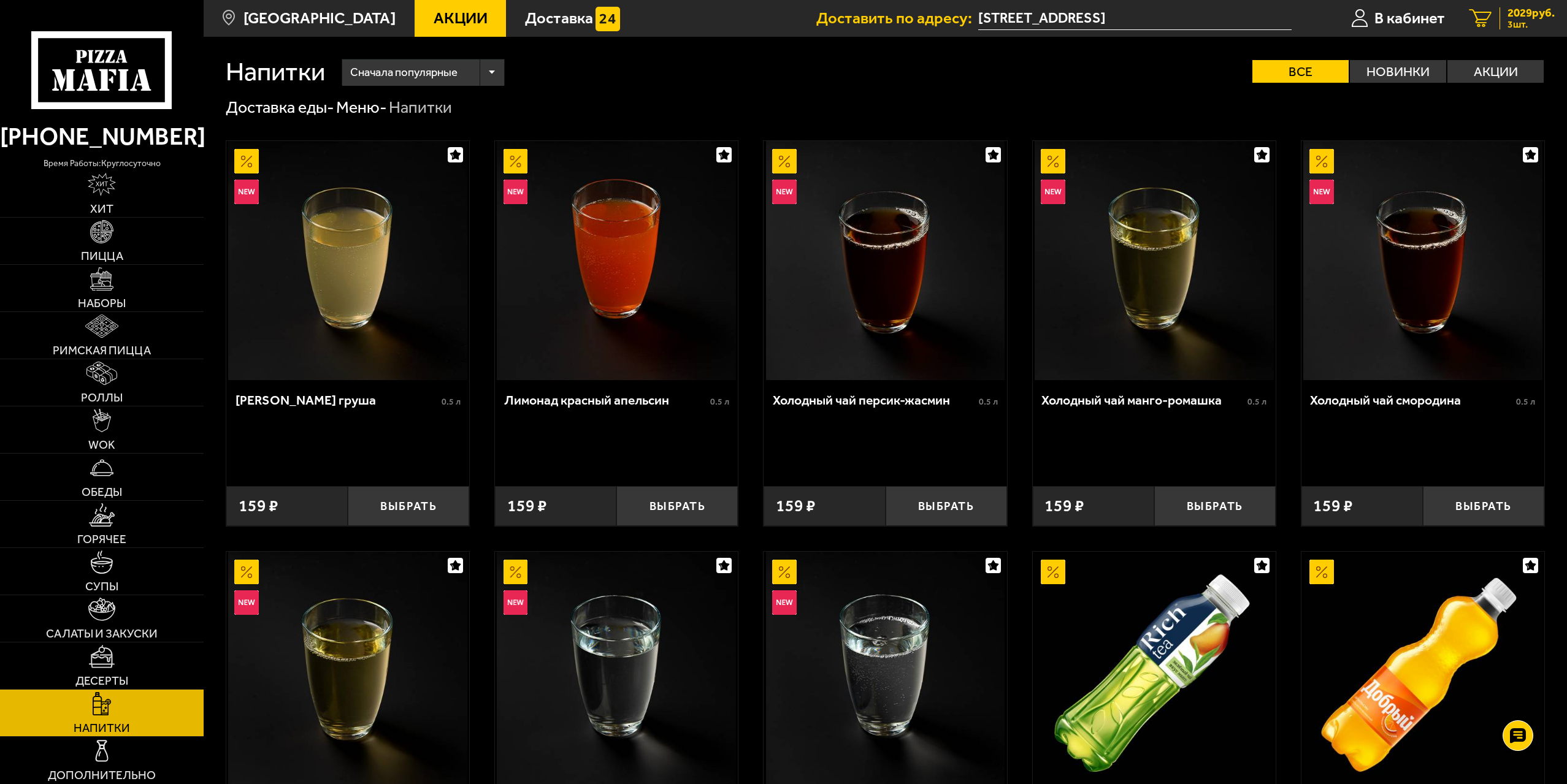
click at [1513, 14] on span "2029 руб." at bounding box center [1531, 13] width 47 height 12
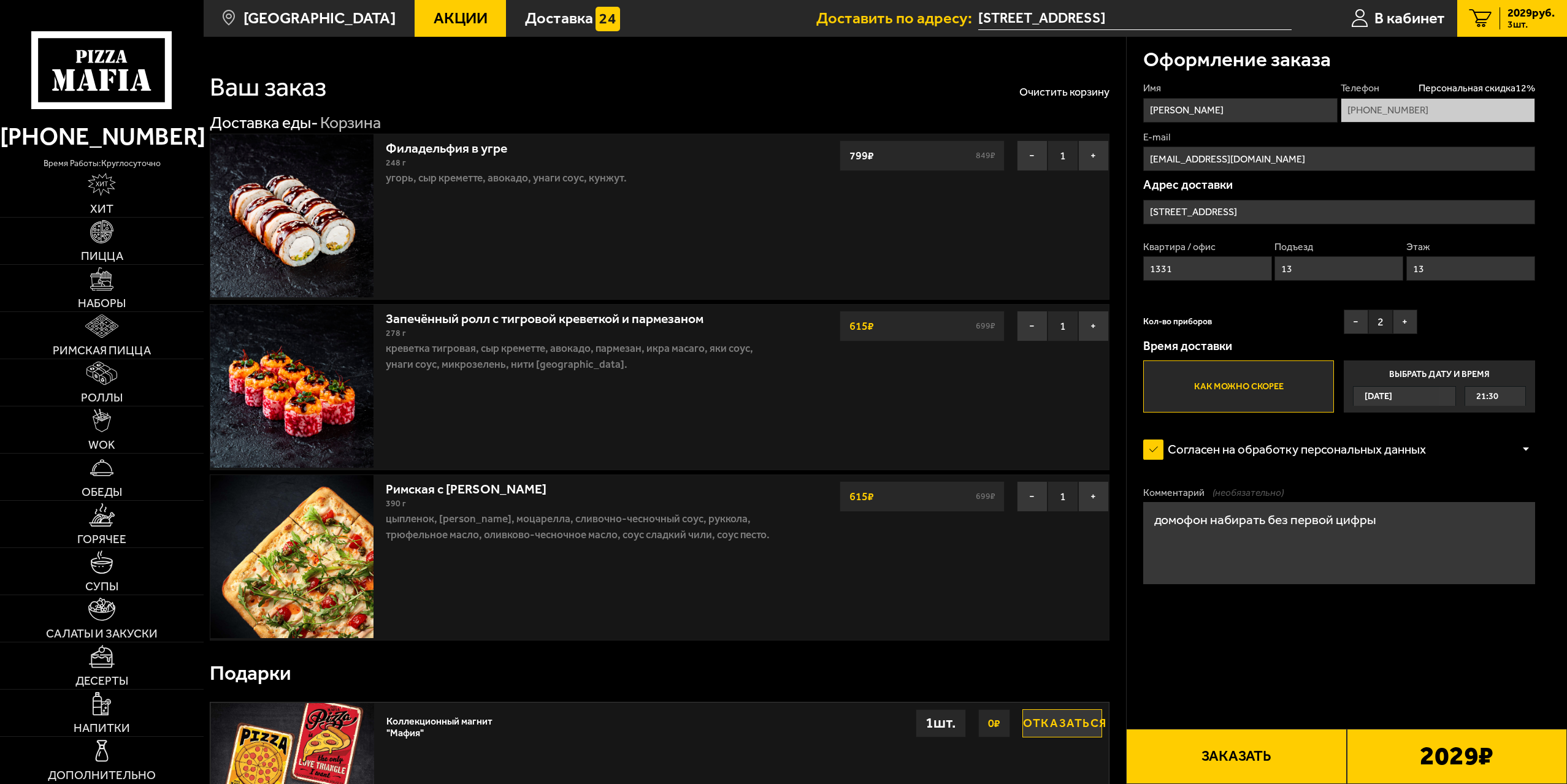
click at [1263, 768] on button "Заказать" at bounding box center [1236, 756] width 220 height 55
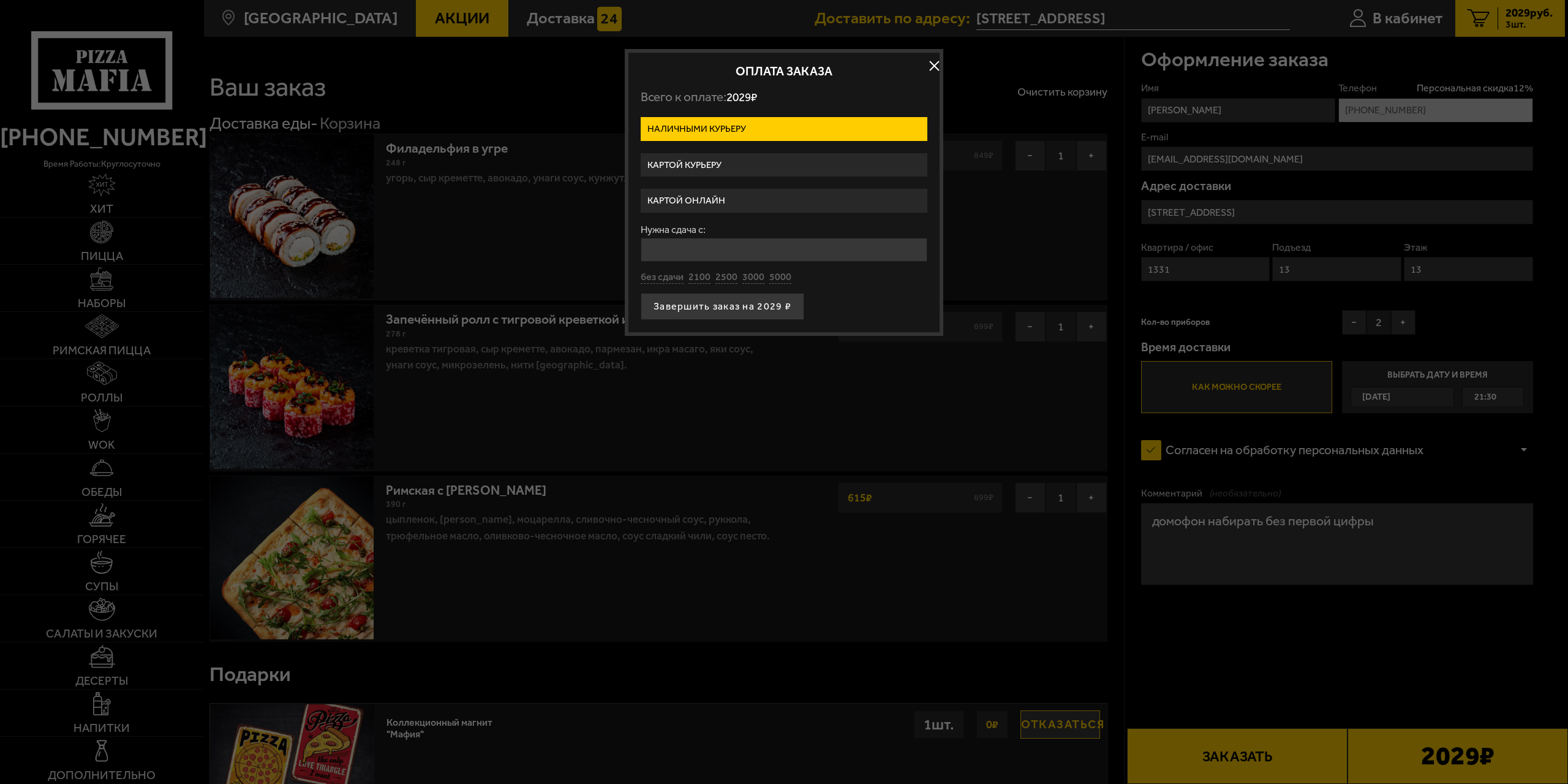
click at [690, 164] on label "Картой курьеру" at bounding box center [784, 165] width 287 height 24
click at [0, 0] on input "Картой курьеру" at bounding box center [0, 0] width 0 height 0
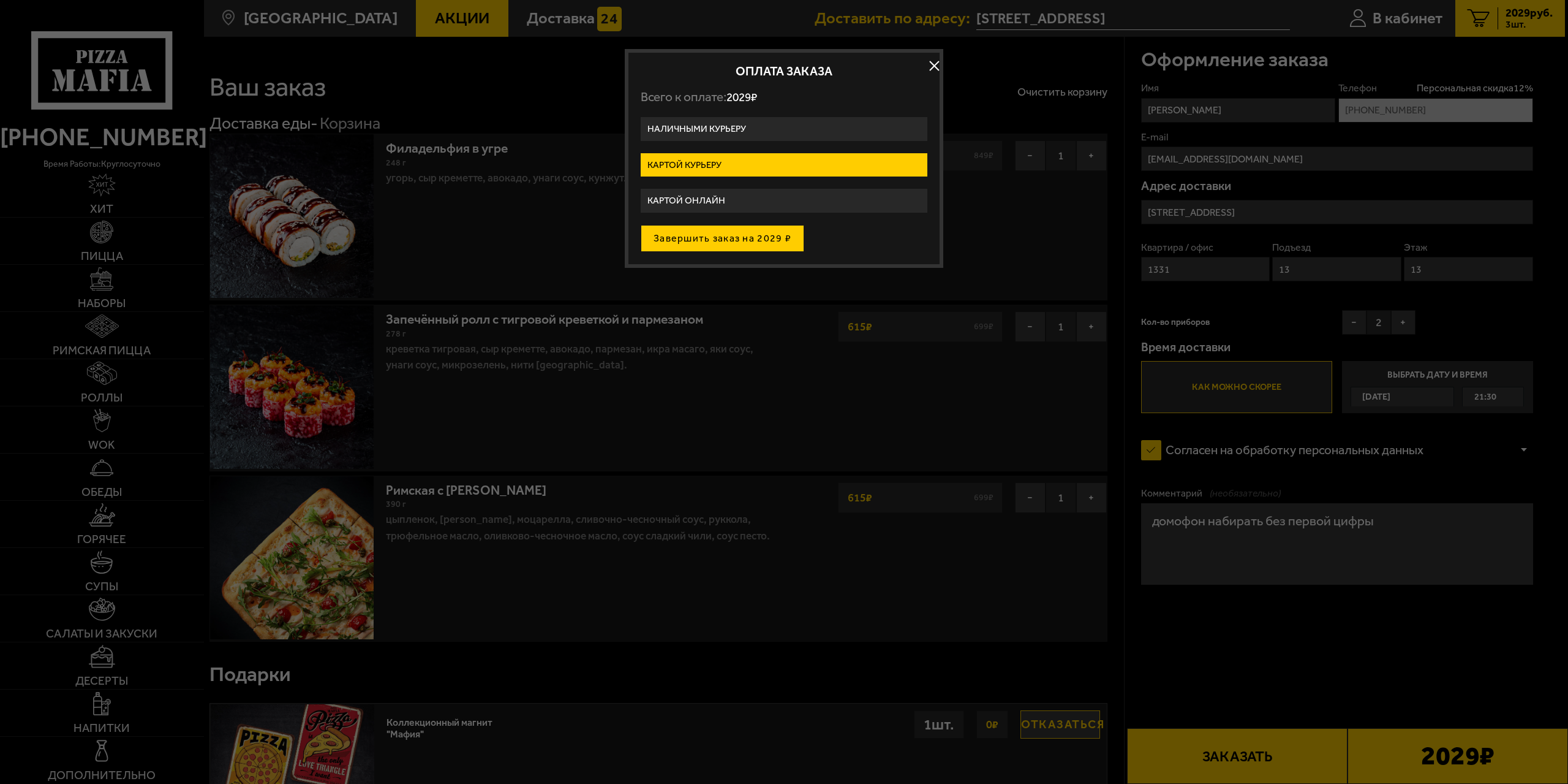
click at [761, 244] on button "Завершить заказ на 2029 ₽" at bounding box center [722, 239] width 163 height 27
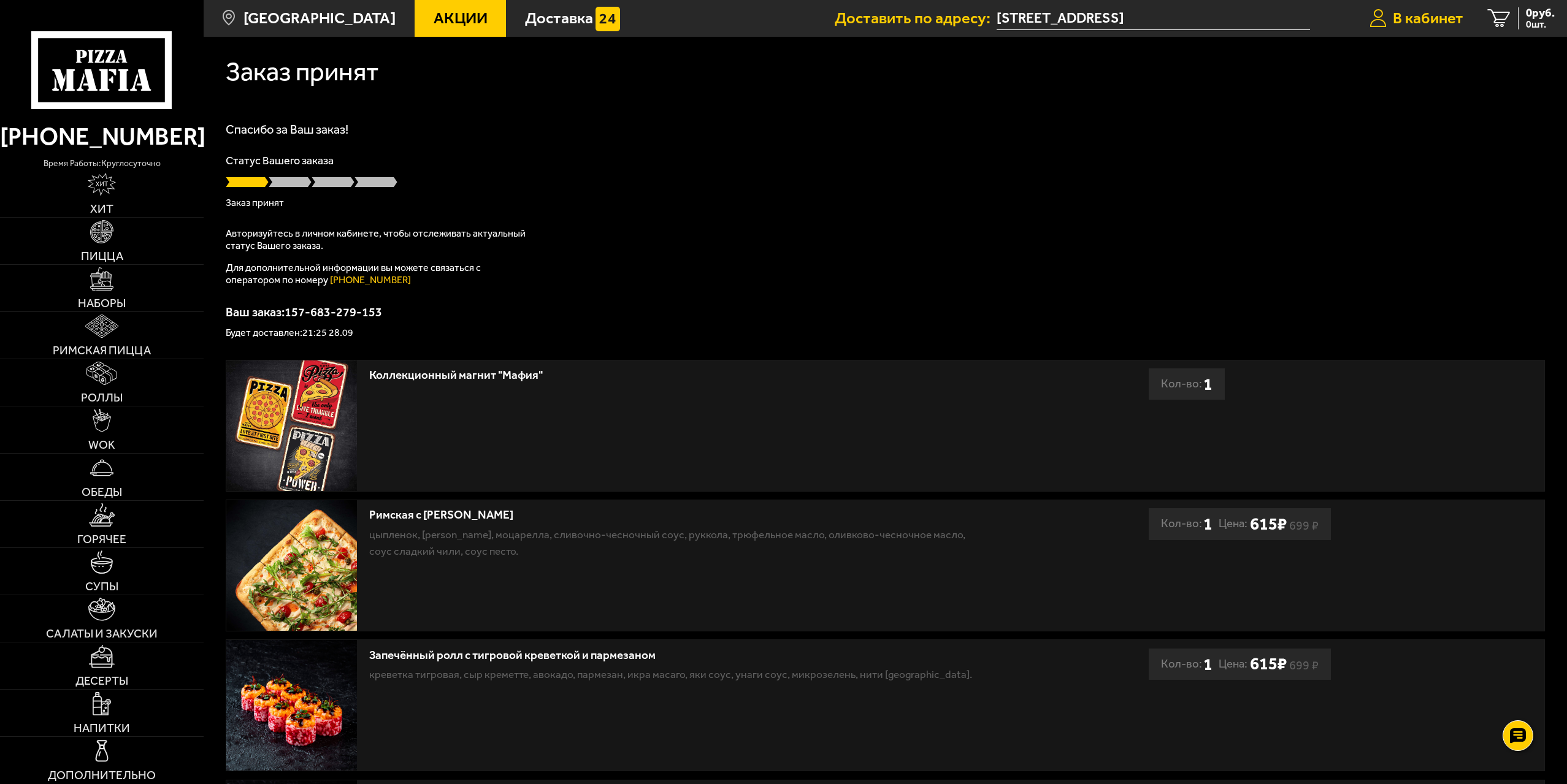
click at [1429, 10] on span "В кабинет" at bounding box center [1428, 18] width 71 height 16
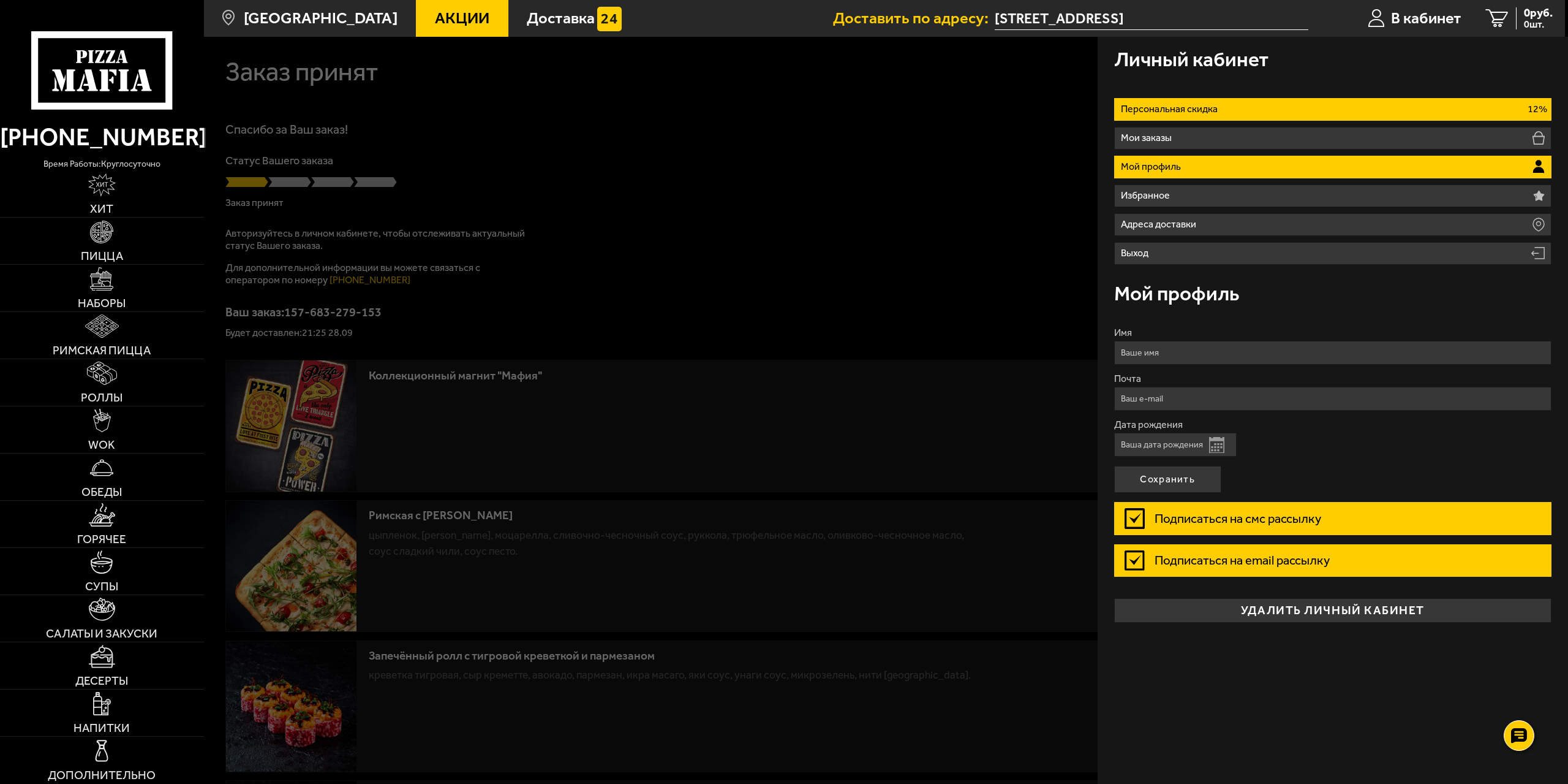
click at [1221, 109] on li "Персональная скидка 12%" at bounding box center [1333, 109] width 438 height 23
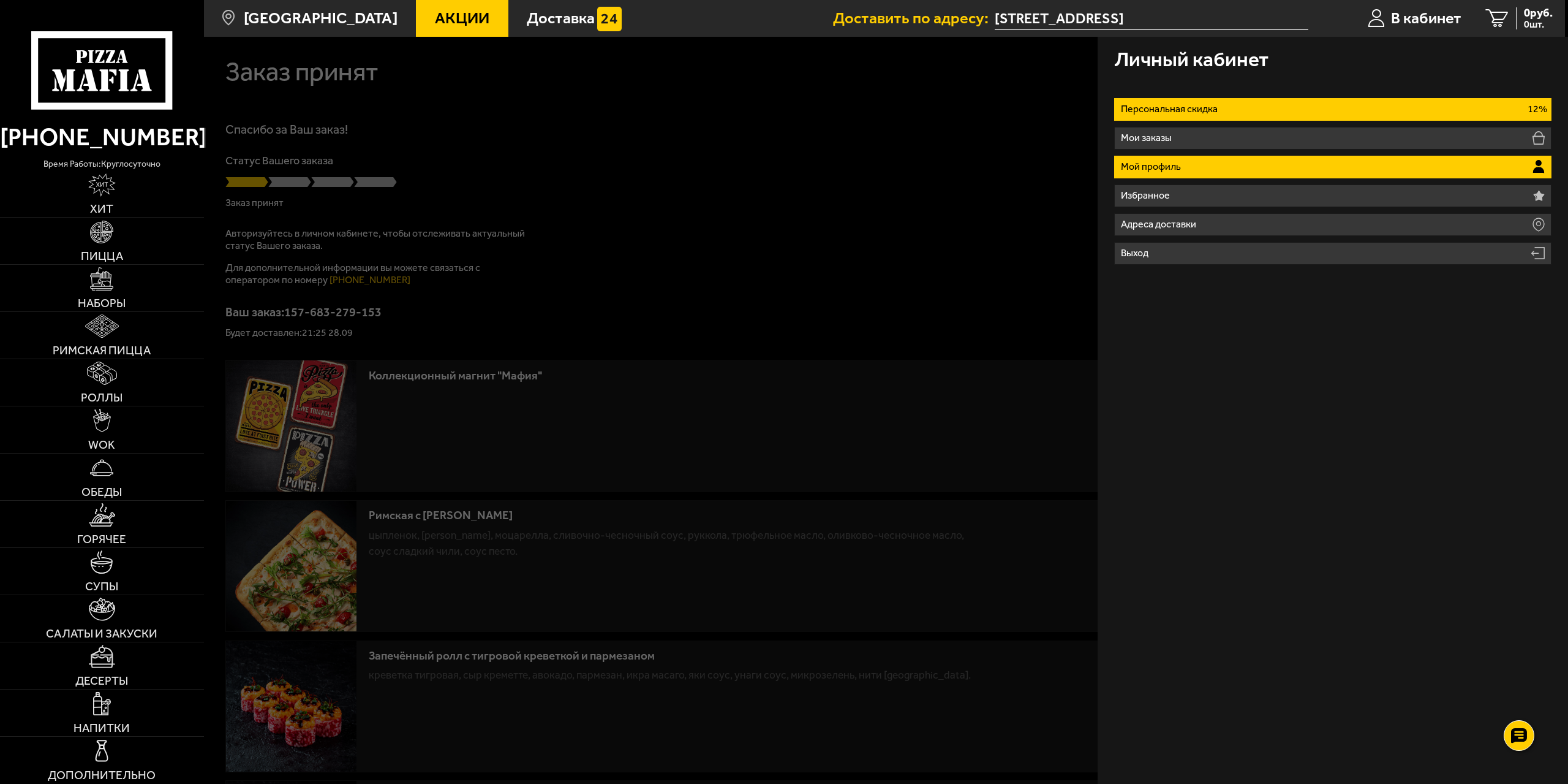
click at [1192, 171] on li "Мой профиль" at bounding box center [1333, 167] width 438 height 23
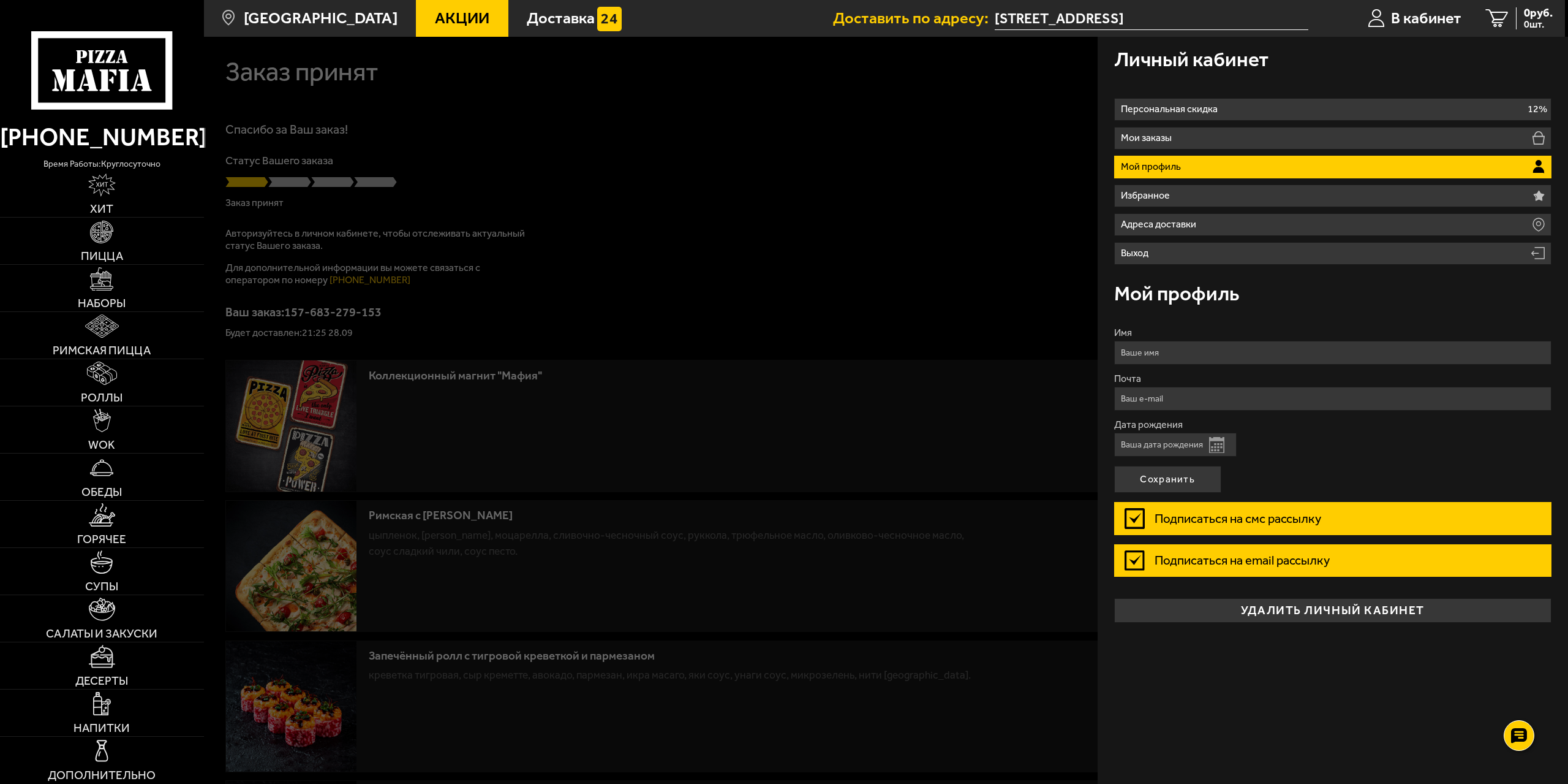
click at [1181, 356] on input "Имя" at bounding box center [1333, 353] width 438 height 24
type input "Антоша"
click at [1218, 441] on button "Открыть календарь" at bounding box center [1216, 446] width 15 height 16
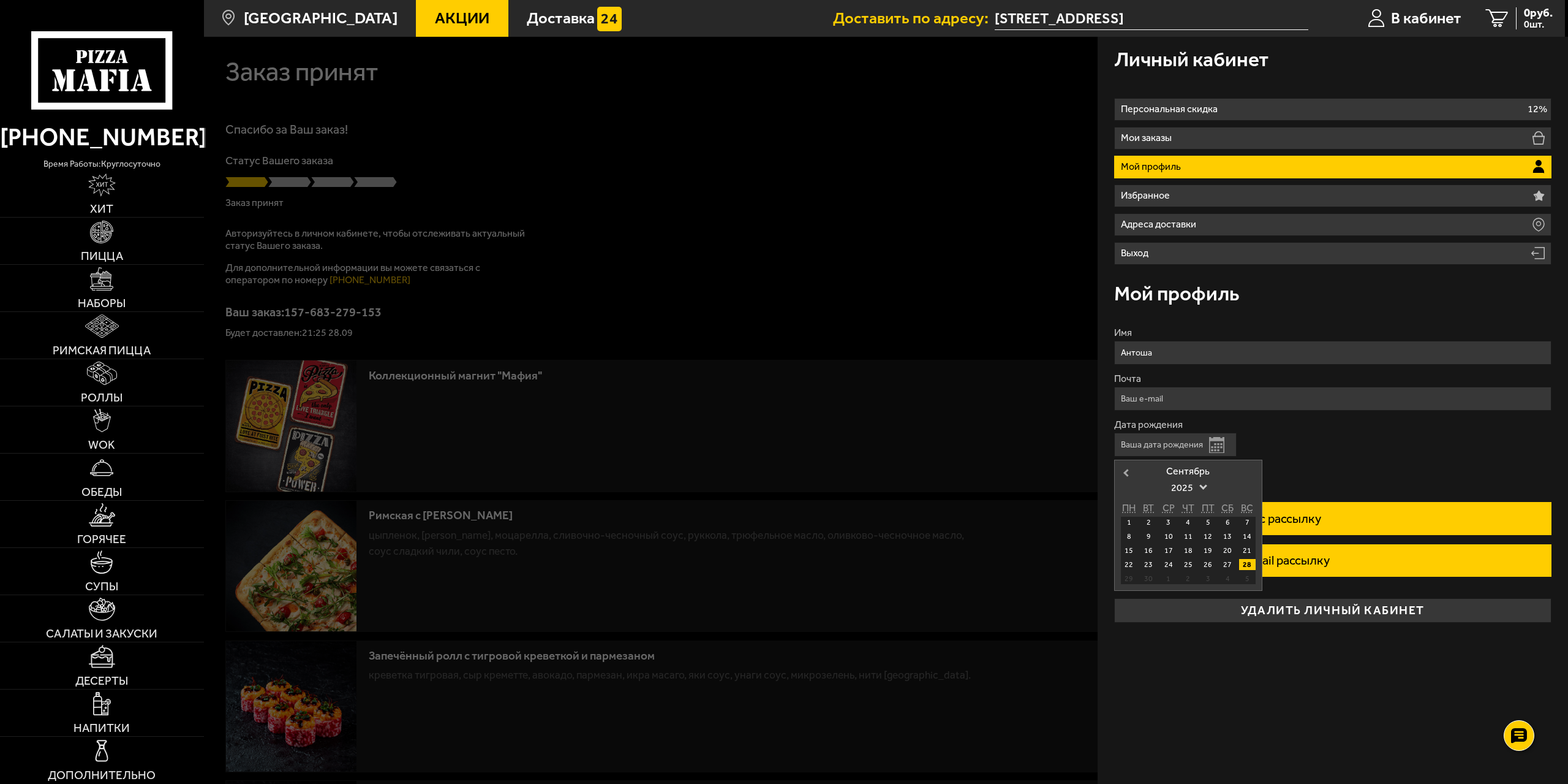
click at [1125, 474] on span "Previous Month" at bounding box center [1125, 473] width 0 height 13
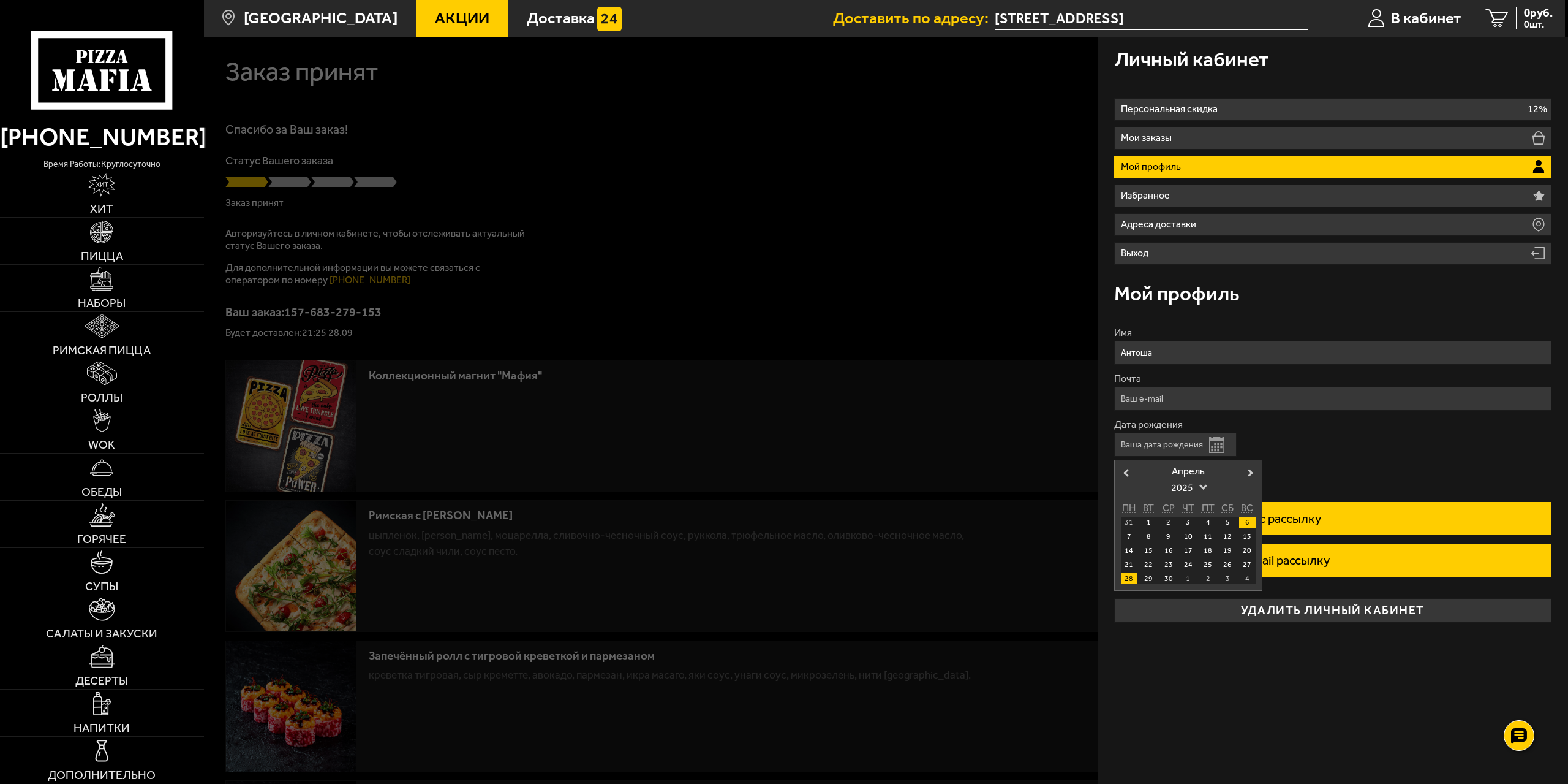
click at [1249, 522] on div "6" at bounding box center [1247, 522] width 16 height 11
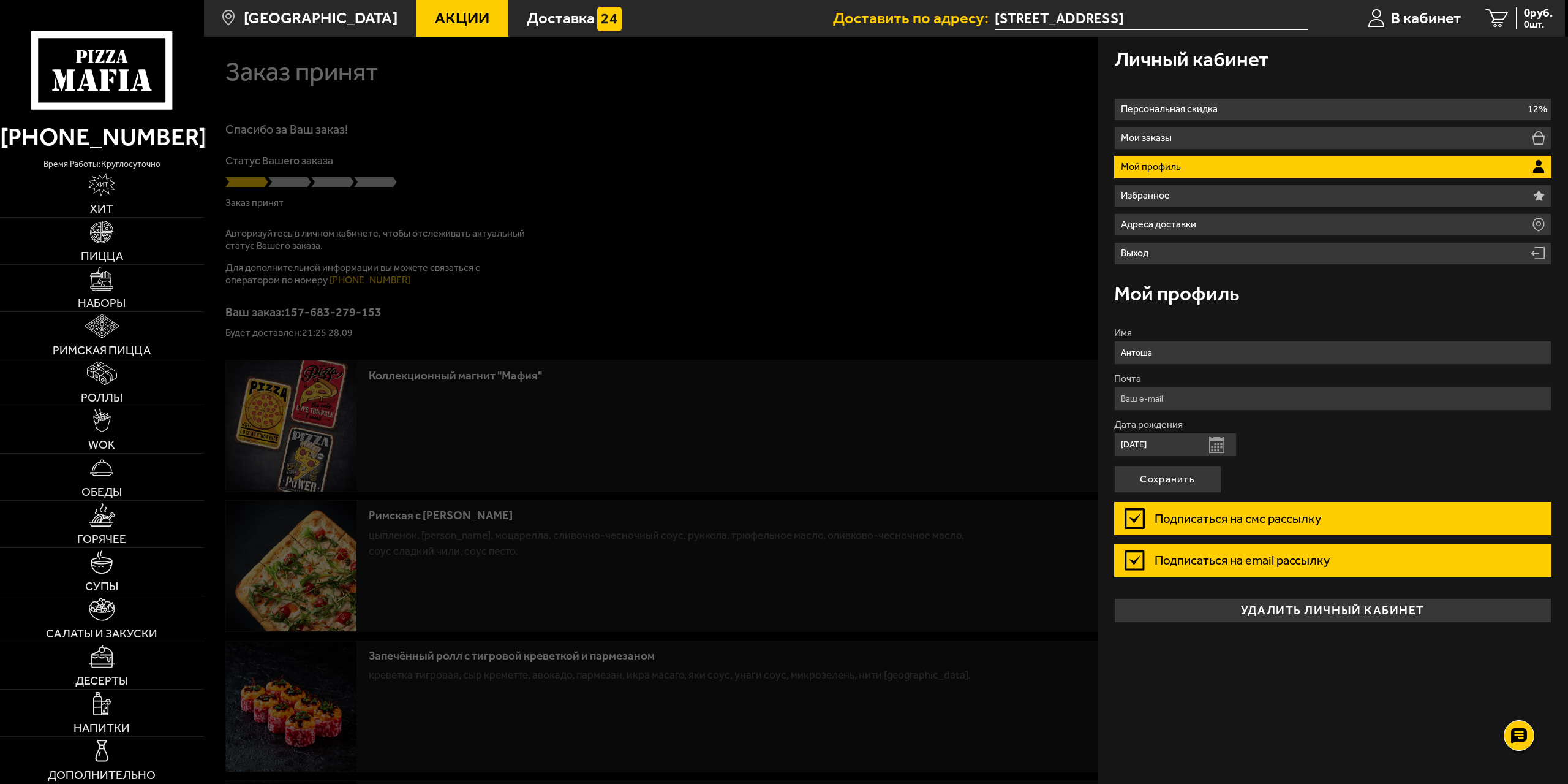
click at [1170, 441] on input "06.04.2025" at bounding box center [1175, 445] width 122 height 24
drag, startPoint x: 1168, startPoint y: 442, endPoint x: 1144, endPoint y: 443, distance: 24.0
click at [1144, 443] on input "06.04.2025" at bounding box center [1175, 445] width 122 height 24
type input "06.04.1991"
click at [1190, 473] on button "Сохранить" at bounding box center [1168, 479] width 107 height 27
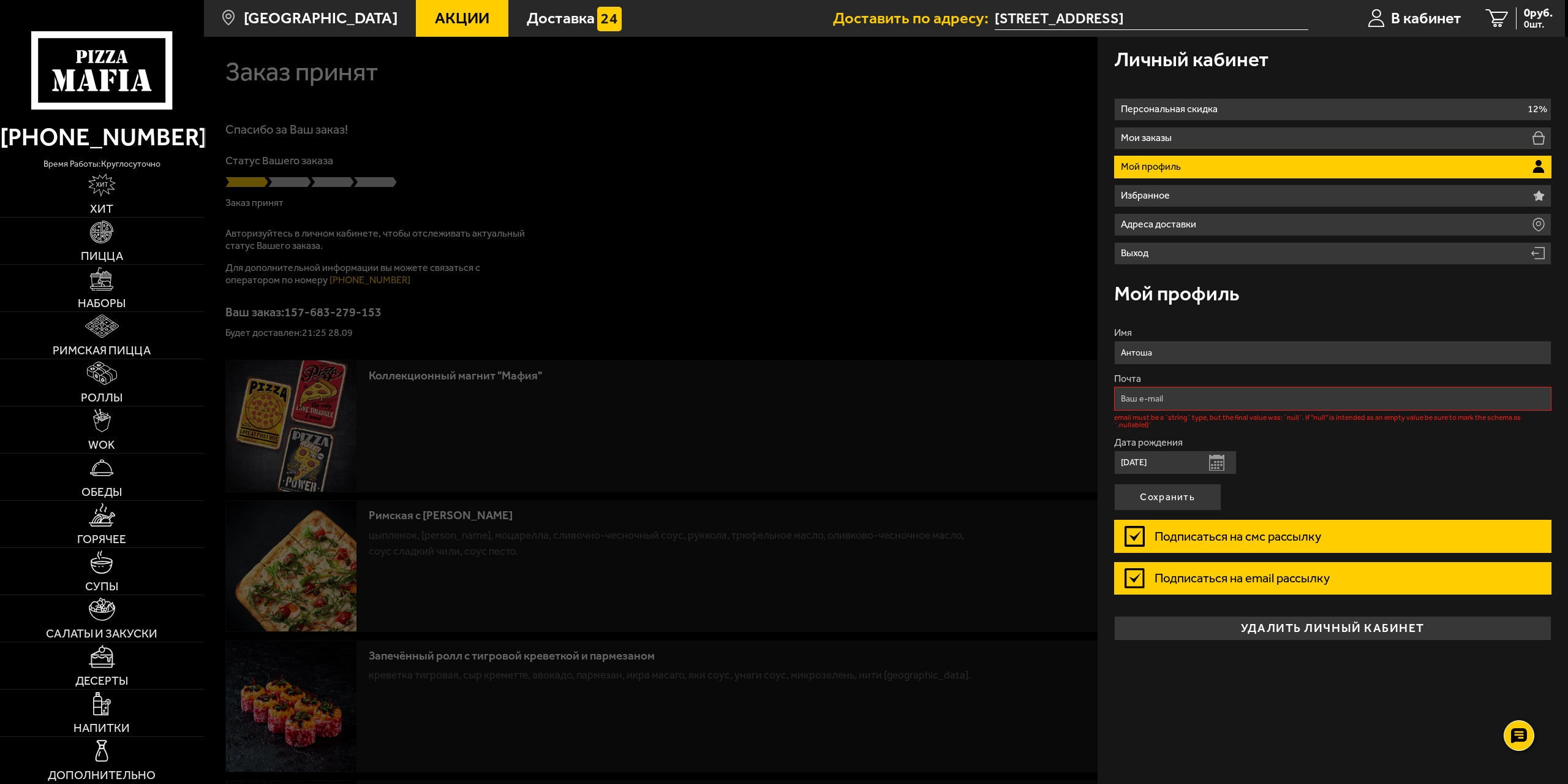
click at [1191, 399] on input "Почта" at bounding box center [1333, 398] width 438 height 24
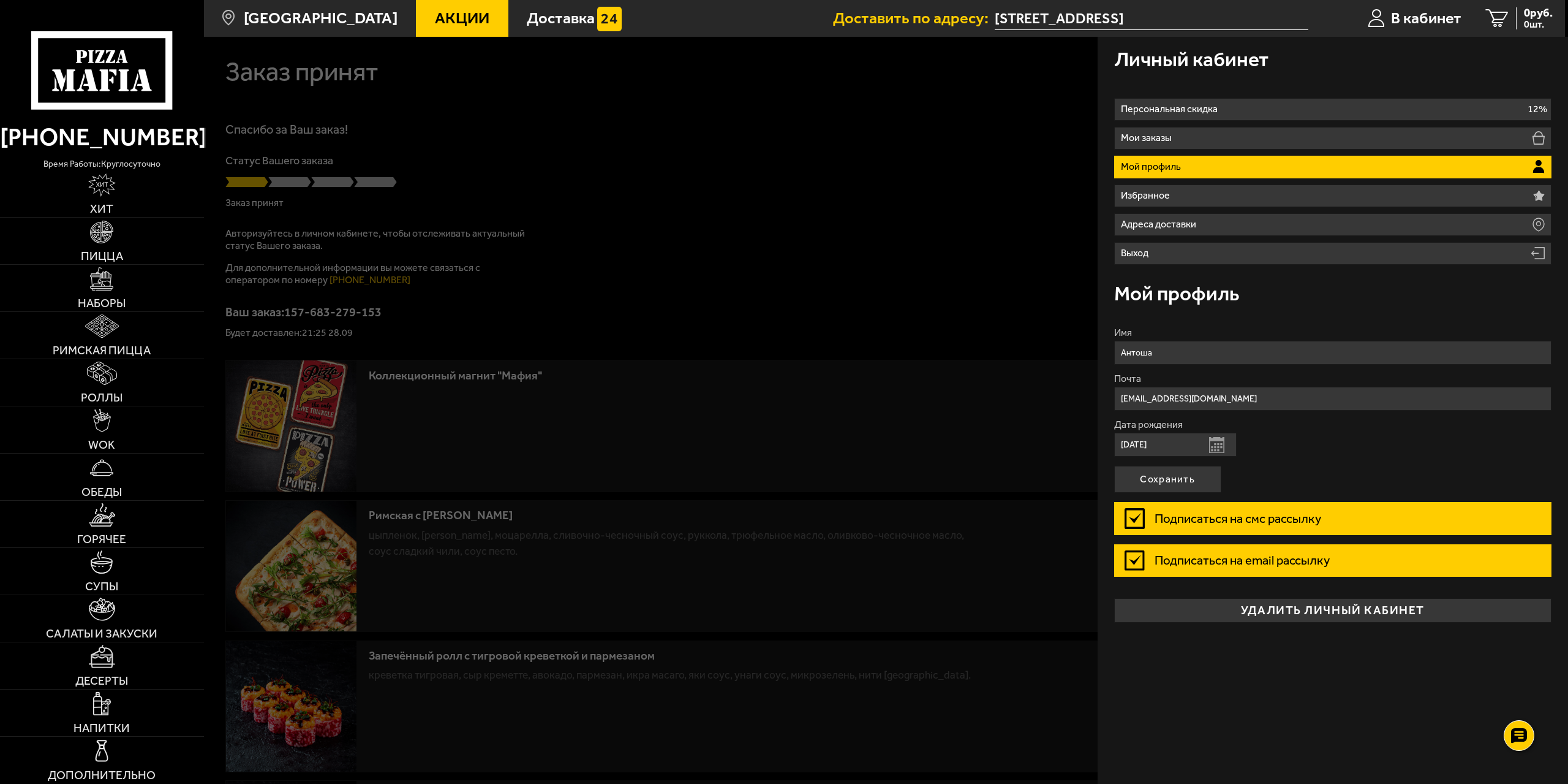
drag, startPoint x: 1158, startPoint y: 400, endPoint x: 1108, endPoint y: 401, distance: 50.0
click at [1108, 401] on div "Личный кабинет Персональная скидка 12% Мои заказы Мой профиль Избранное Адреса …" at bounding box center [1332, 410] width 471 height 747
type input "vsentishka@gmail.com"
click at [1176, 473] on button "Сохранить" at bounding box center [1168, 479] width 107 height 27
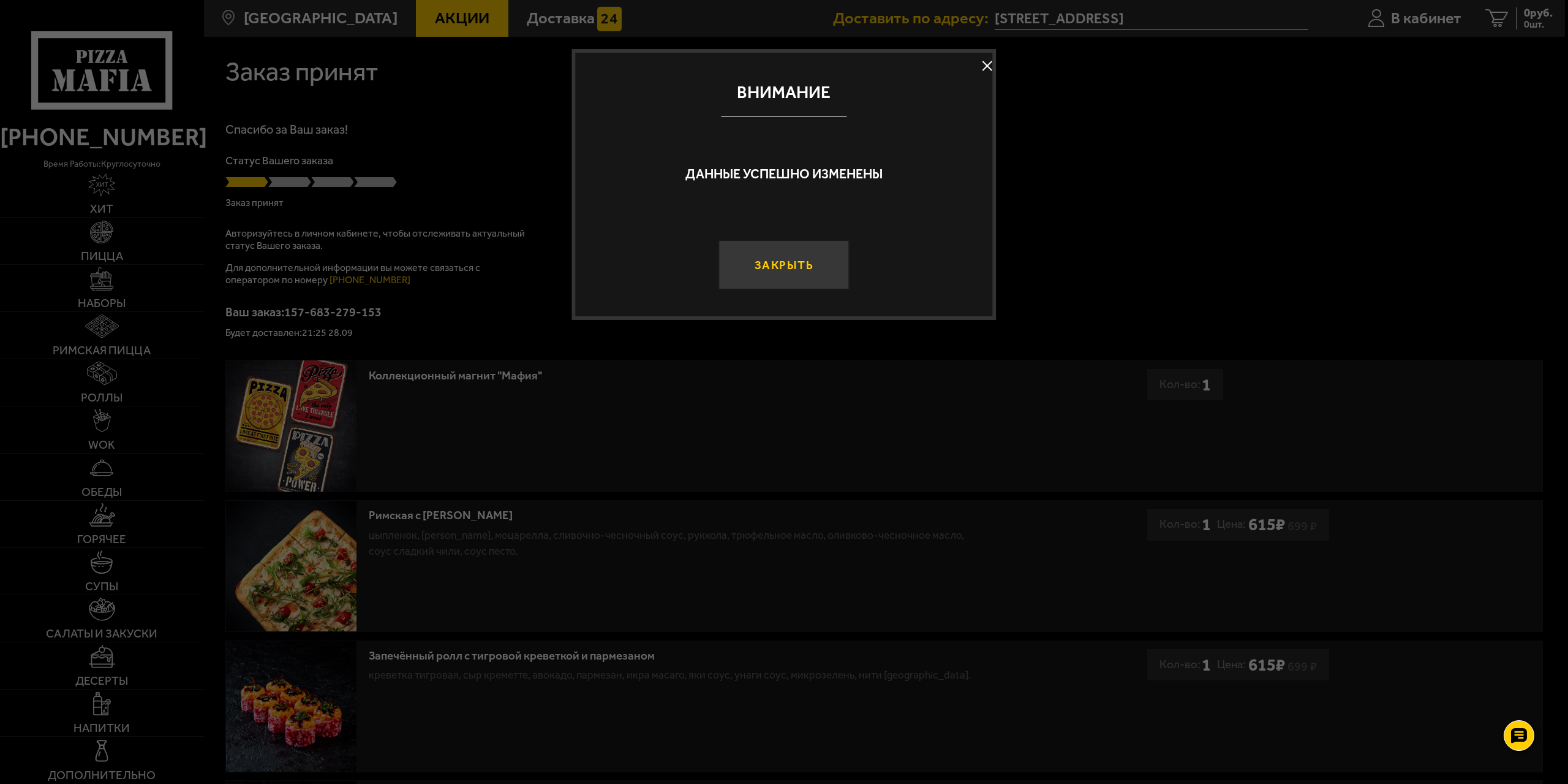
click at [784, 258] on button "Закрыть" at bounding box center [784, 265] width 131 height 49
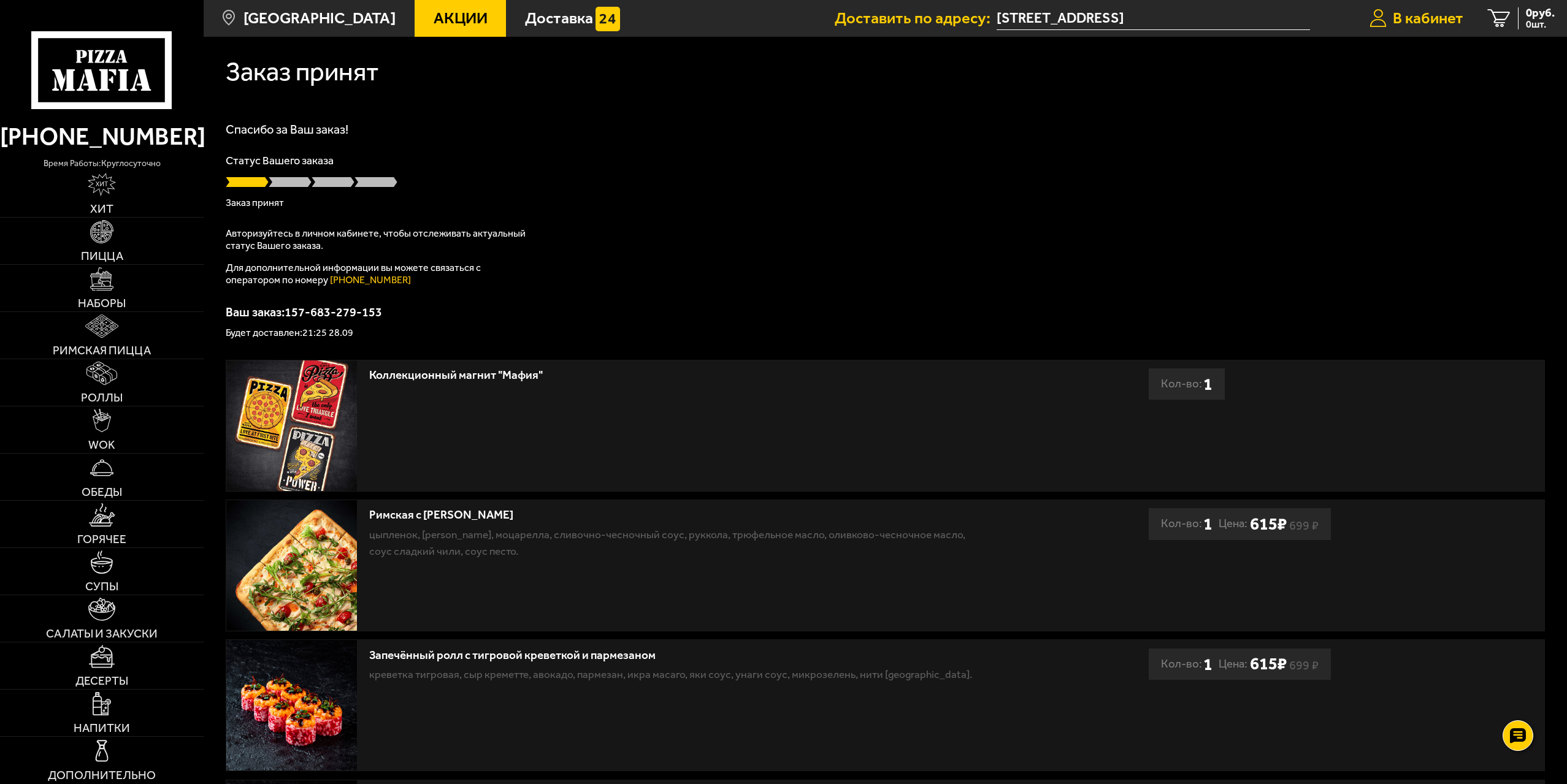
click at [1436, 22] on span "В кабинет" at bounding box center [1428, 18] width 71 height 16
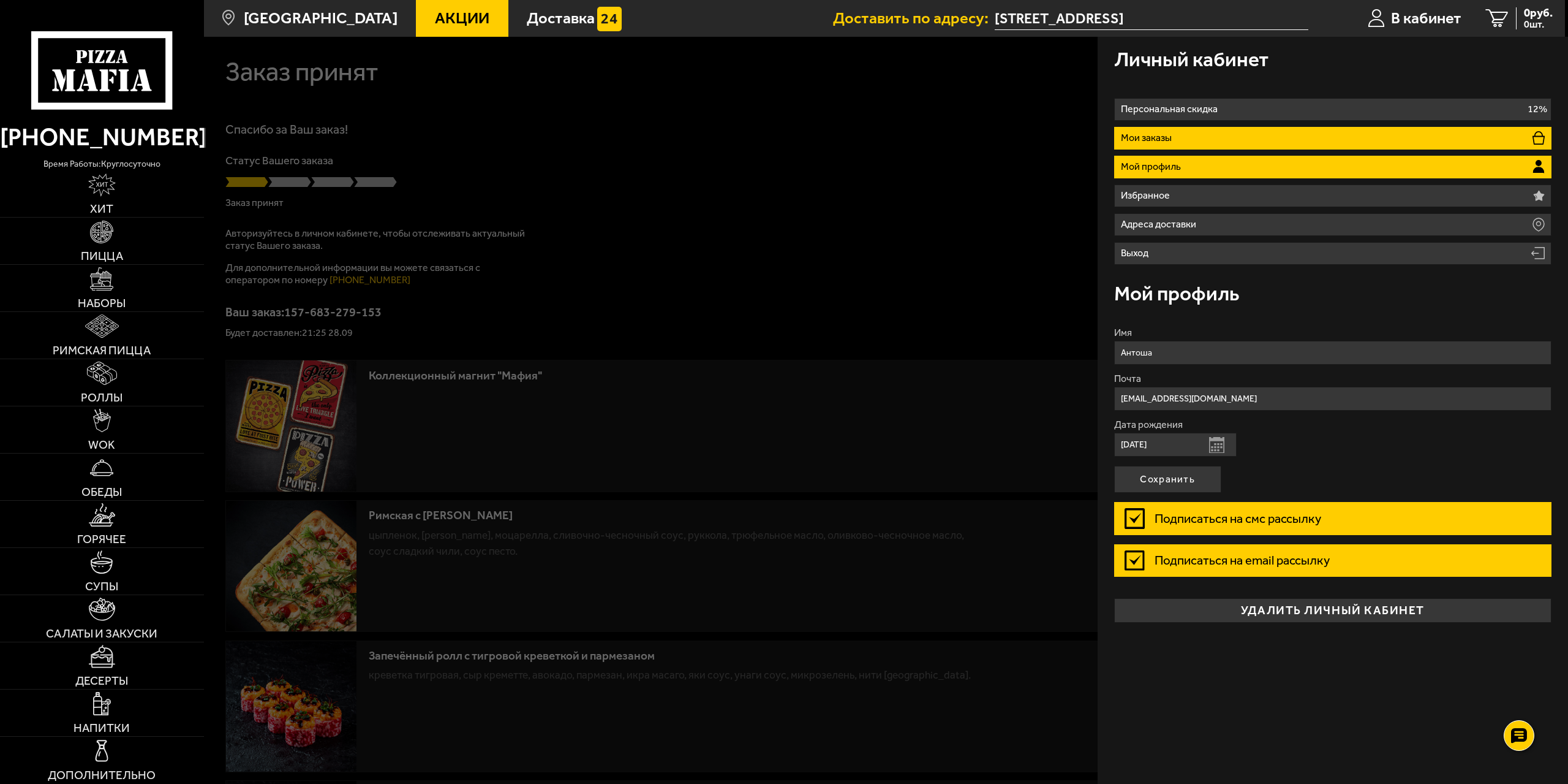
click at [1319, 144] on li "Мои заказы" at bounding box center [1333, 138] width 438 height 23
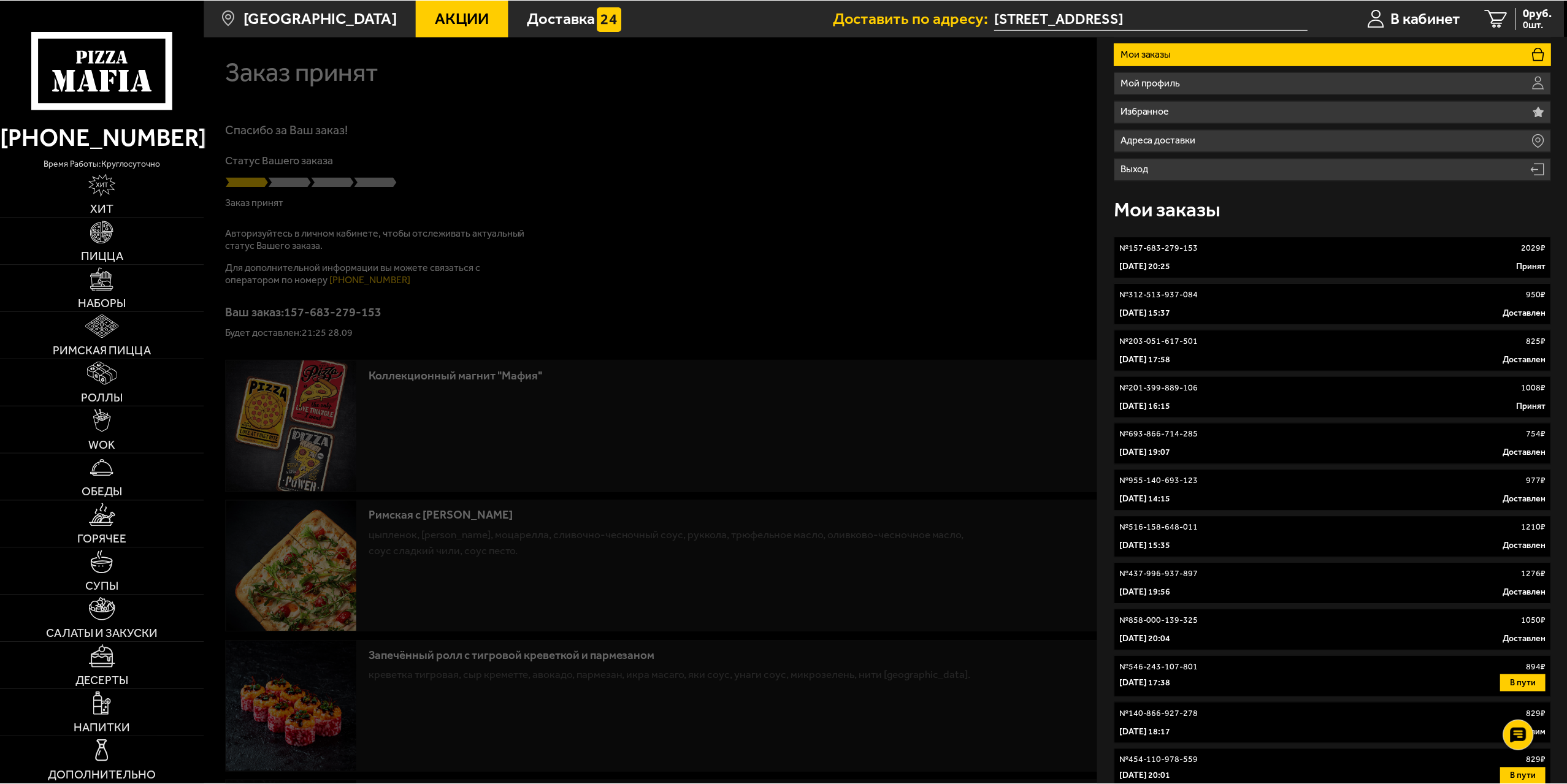
scroll to position [189, 0]
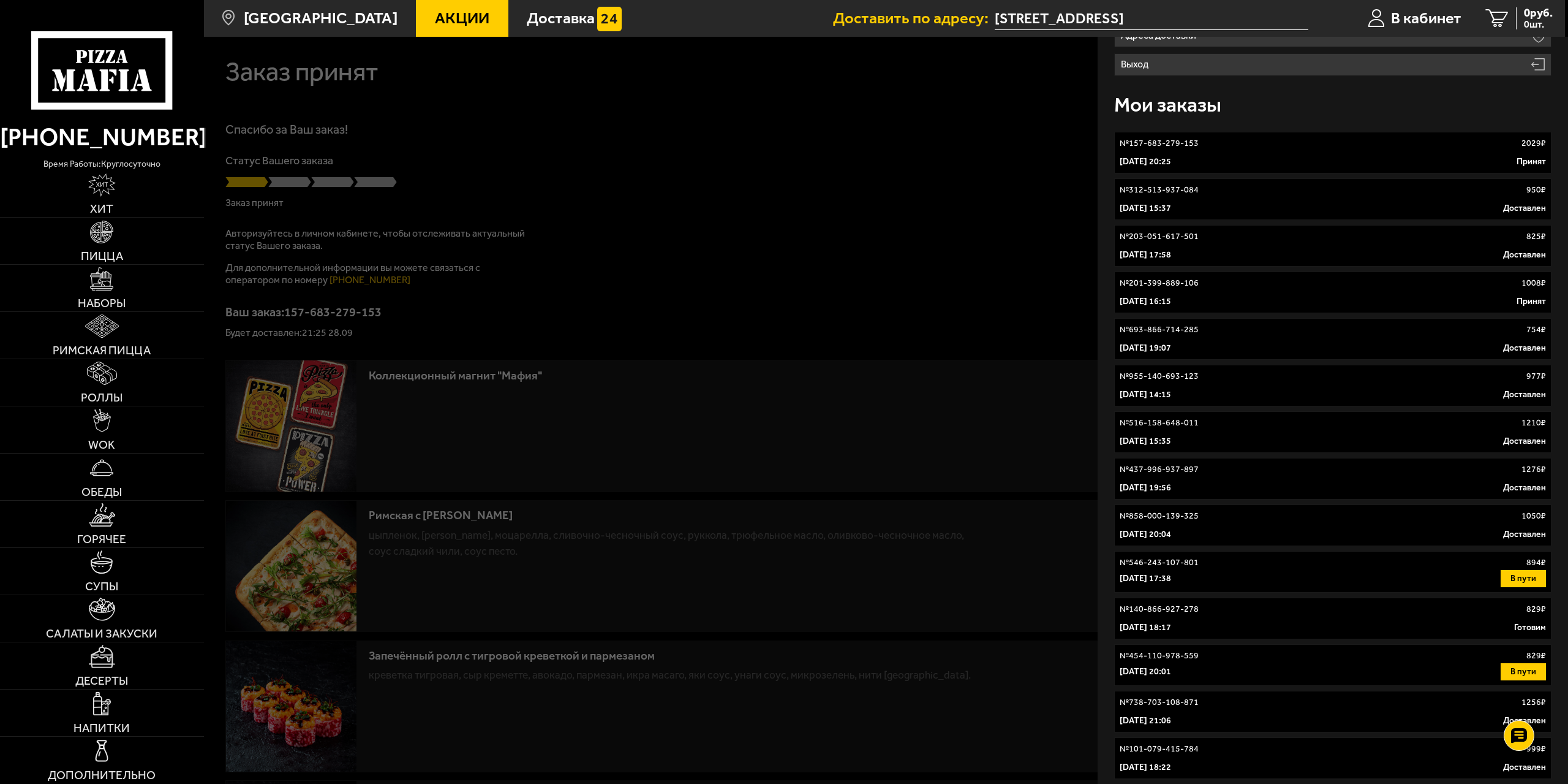
click at [1222, 565] on div "№ 546-243-107-801 894 ₽" at bounding box center [1333, 563] width 427 height 13
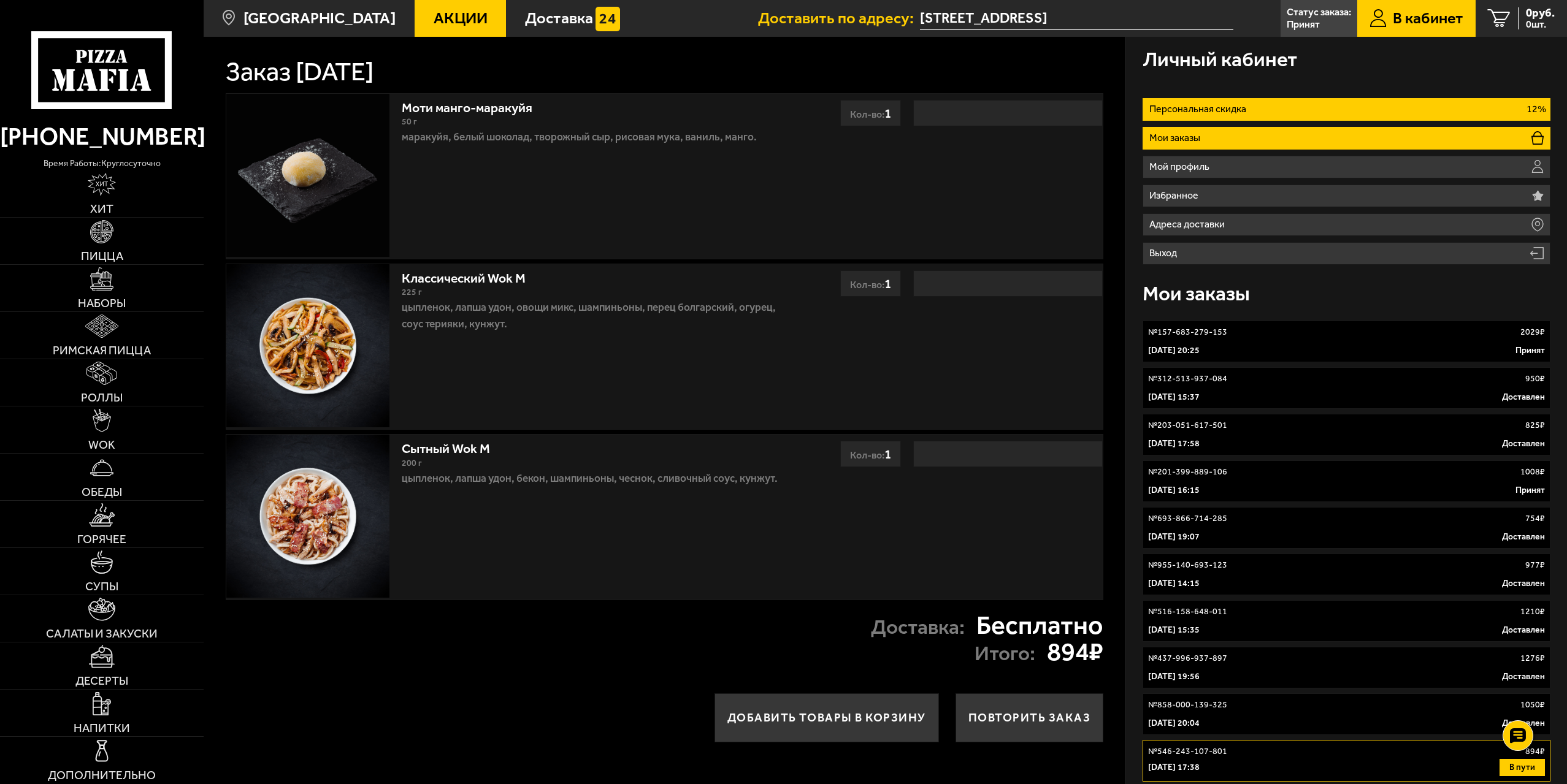
click at [1221, 116] on li "Персональная скидка 12%" at bounding box center [1345, 109] width 408 height 23
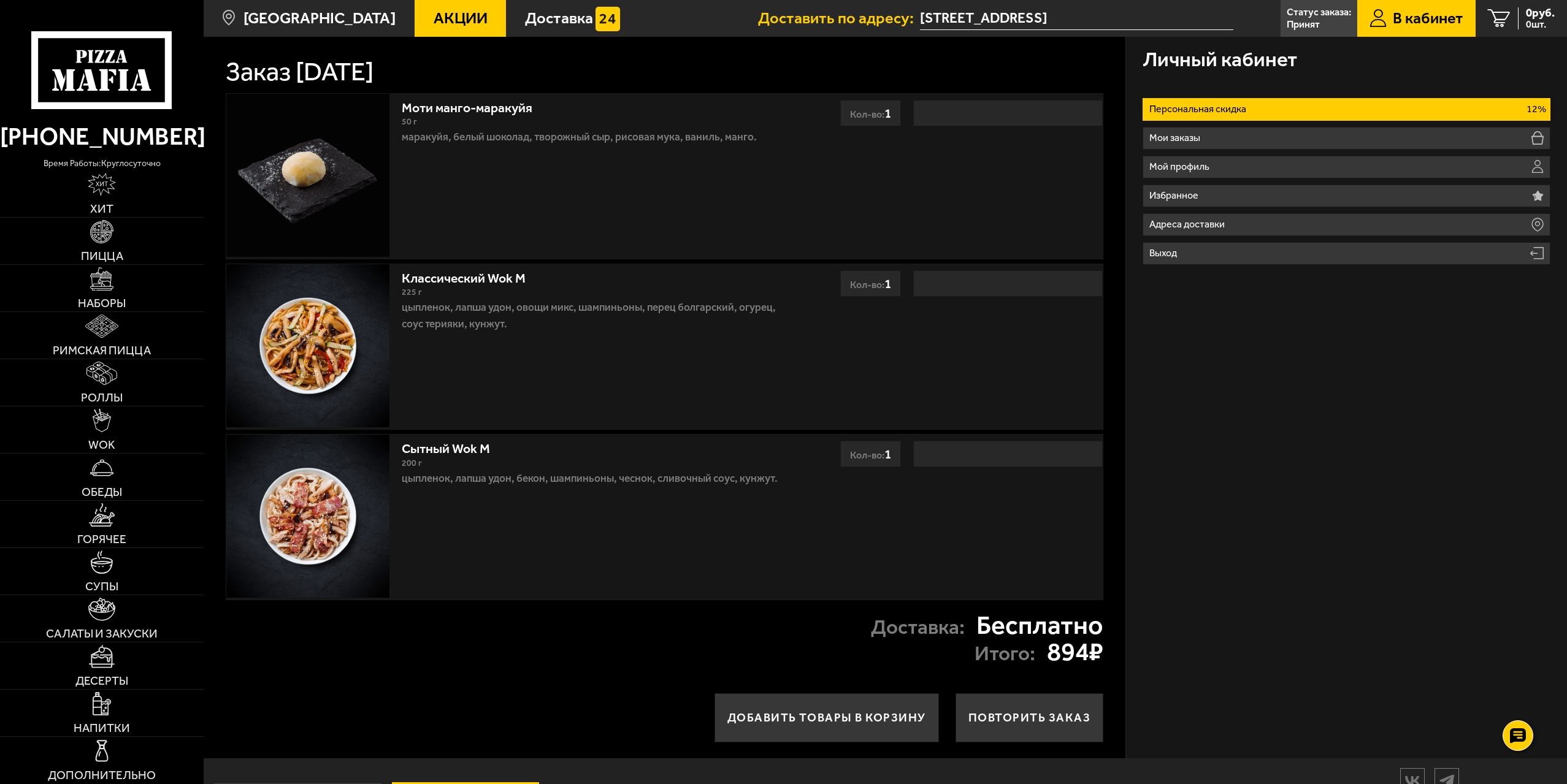
click at [93, 80] on use at bounding box center [91, 80] width 15 height 22
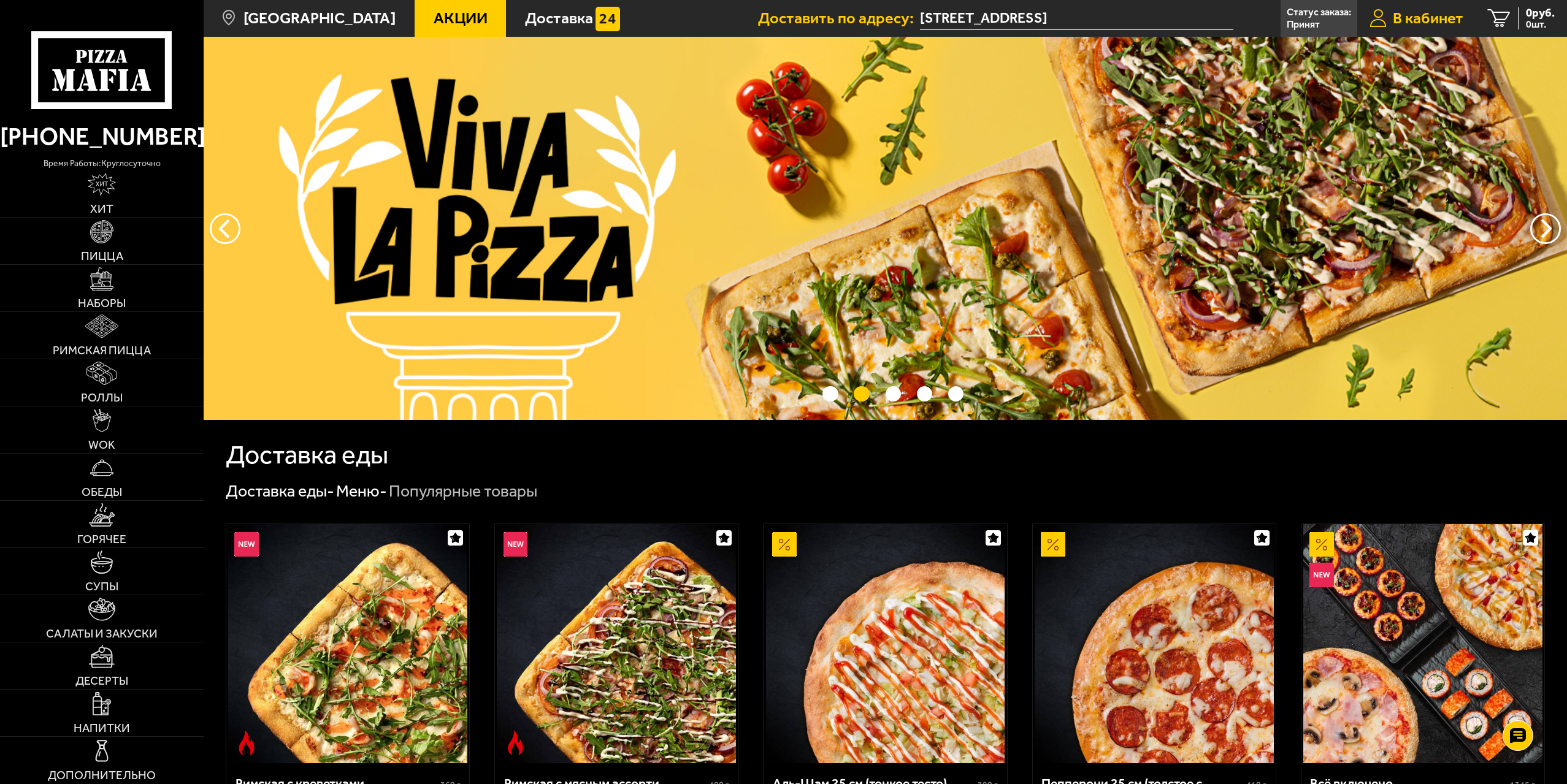
click at [1427, 18] on span "В кабинет" at bounding box center [1428, 18] width 71 height 16
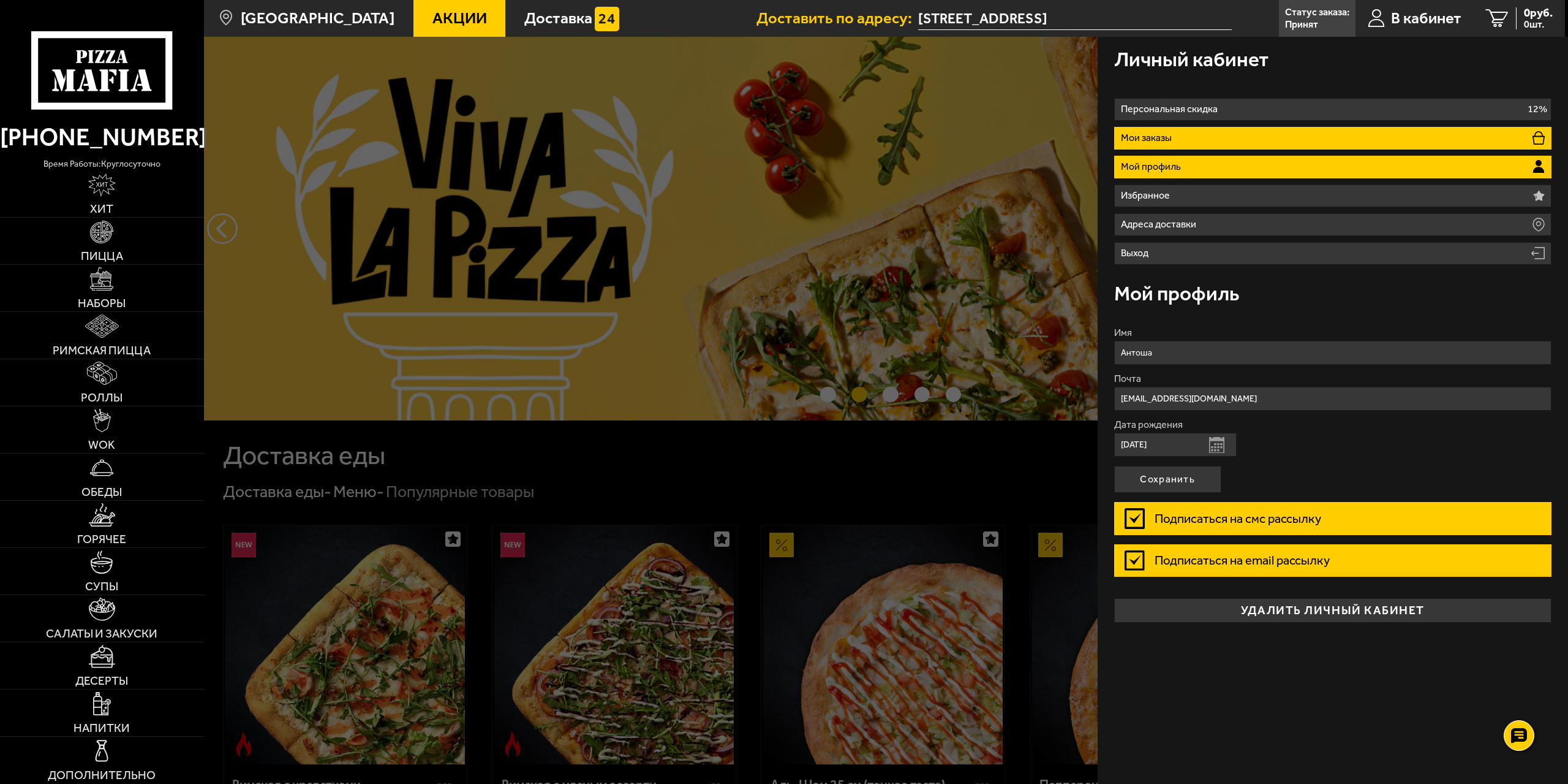
click at [1197, 142] on li "Мои заказы" at bounding box center [1333, 138] width 438 height 23
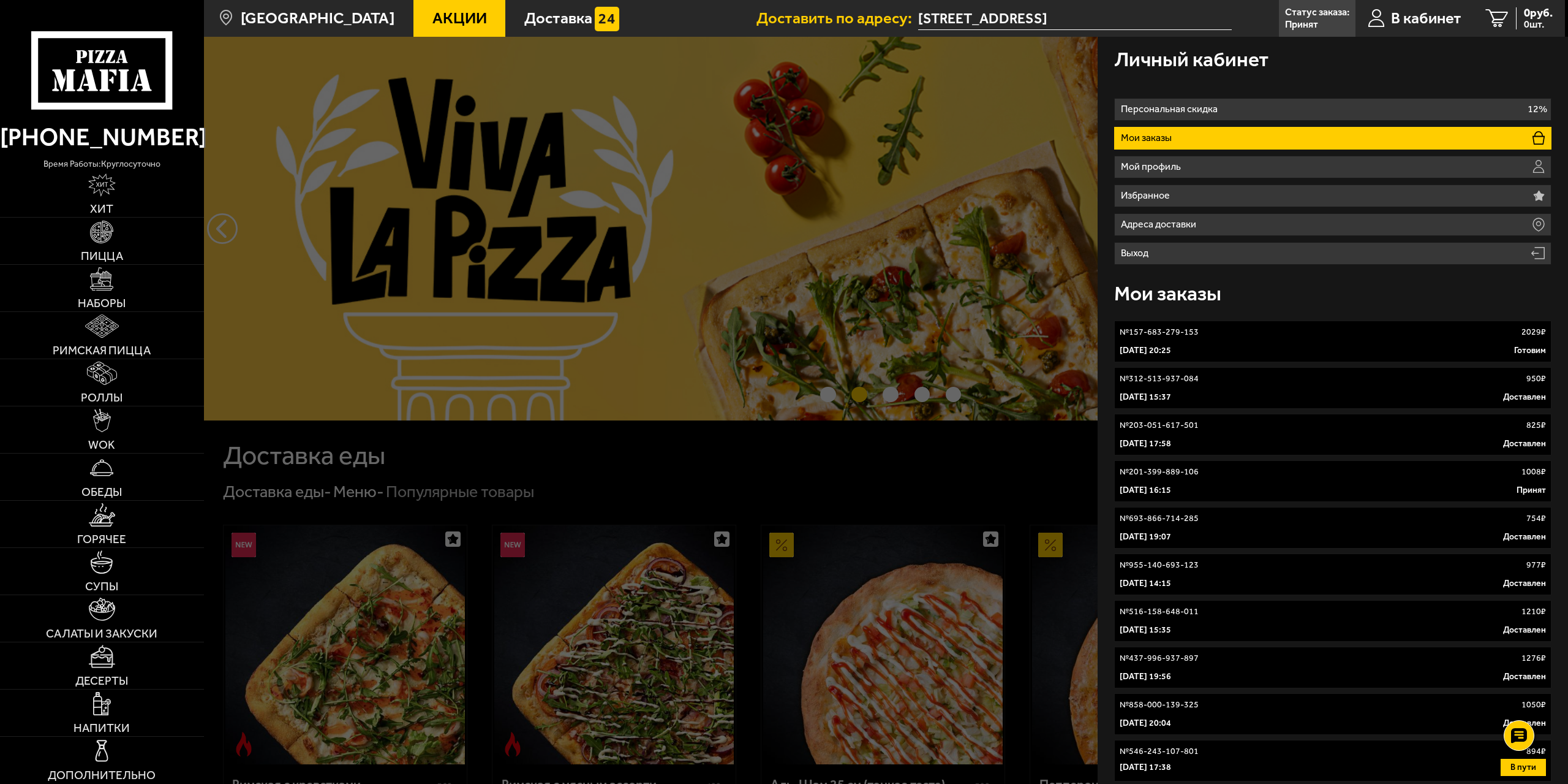
click at [1261, 343] on link "№ 157-683-279-153 2029 ₽ 28 сентября 2025 г. 20:25 Готовим" at bounding box center [1333, 341] width 438 height 42
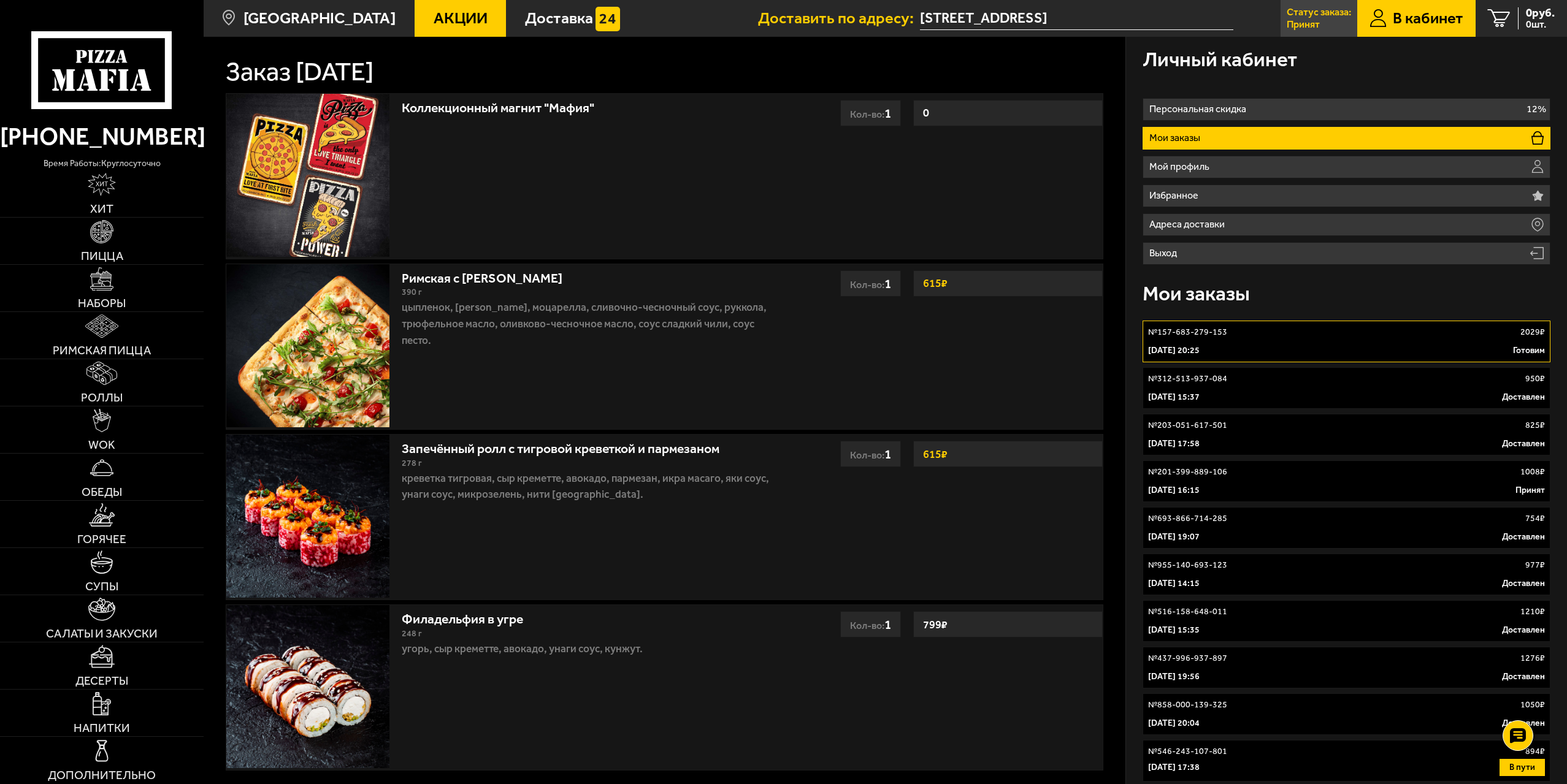
click at [1304, 17] on p "Статус заказа:" at bounding box center [1318, 12] width 64 height 10
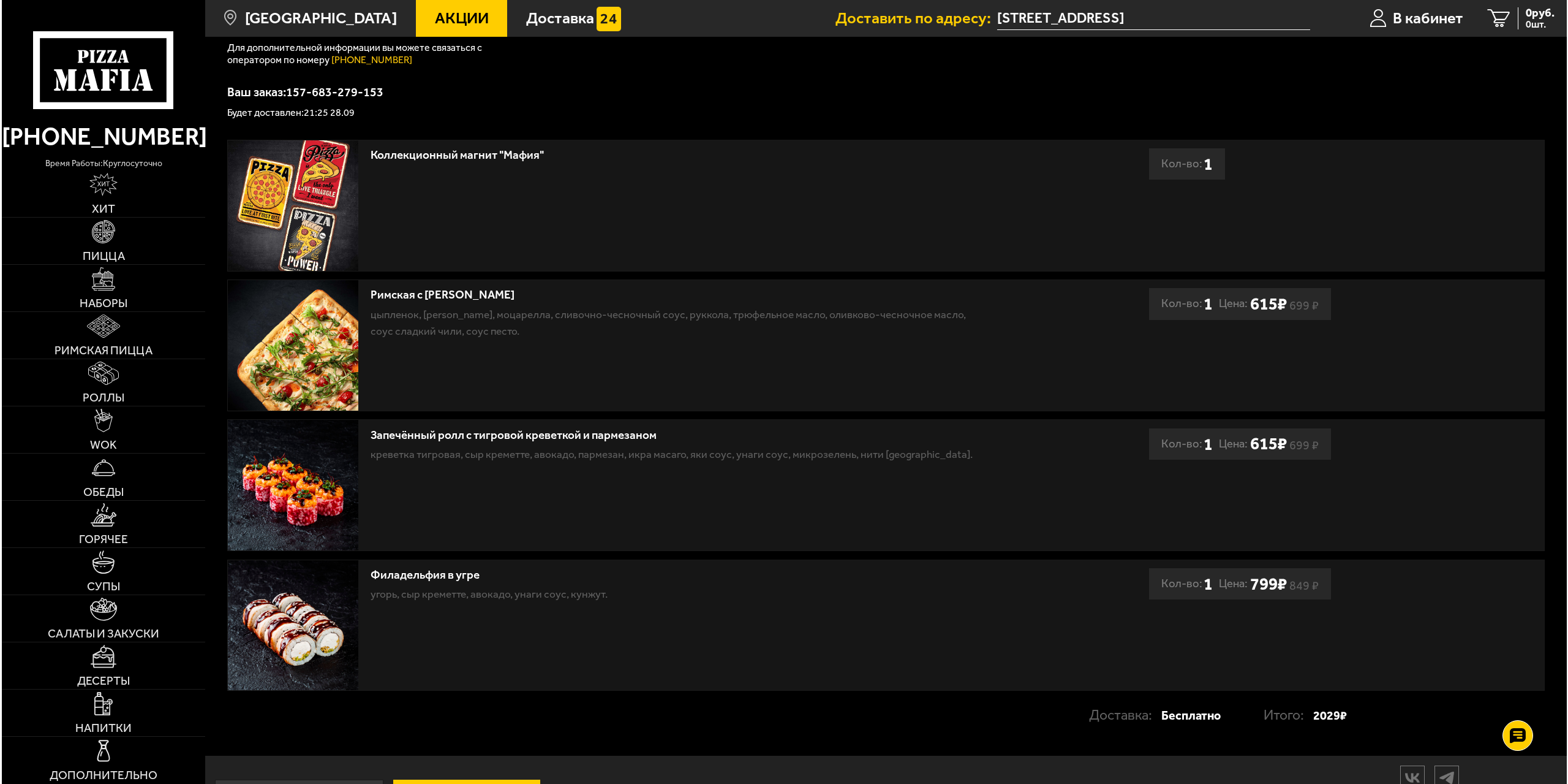
scroll to position [245, 0]
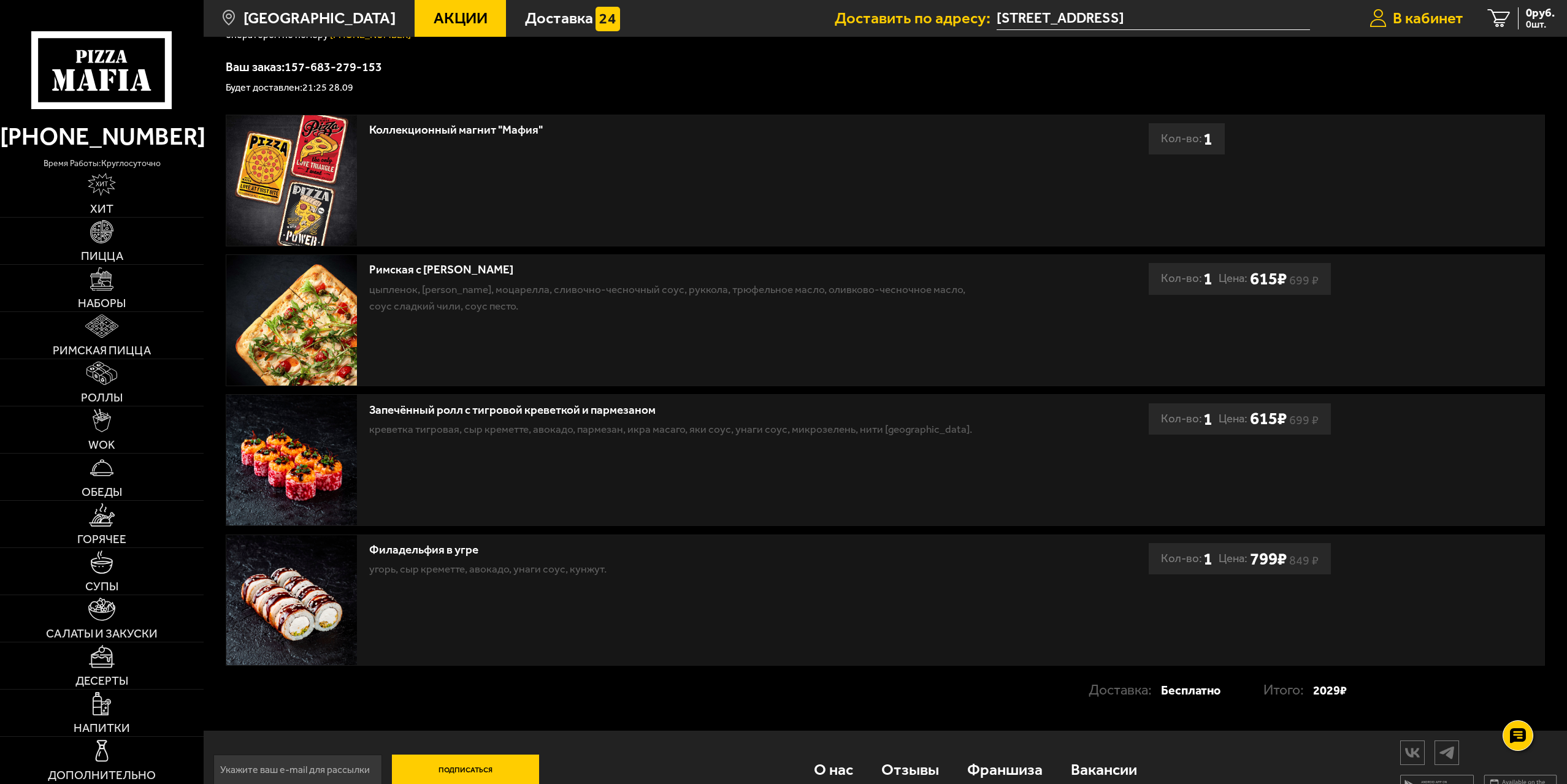
click at [1417, 25] on span "В кабинет" at bounding box center [1428, 18] width 71 height 16
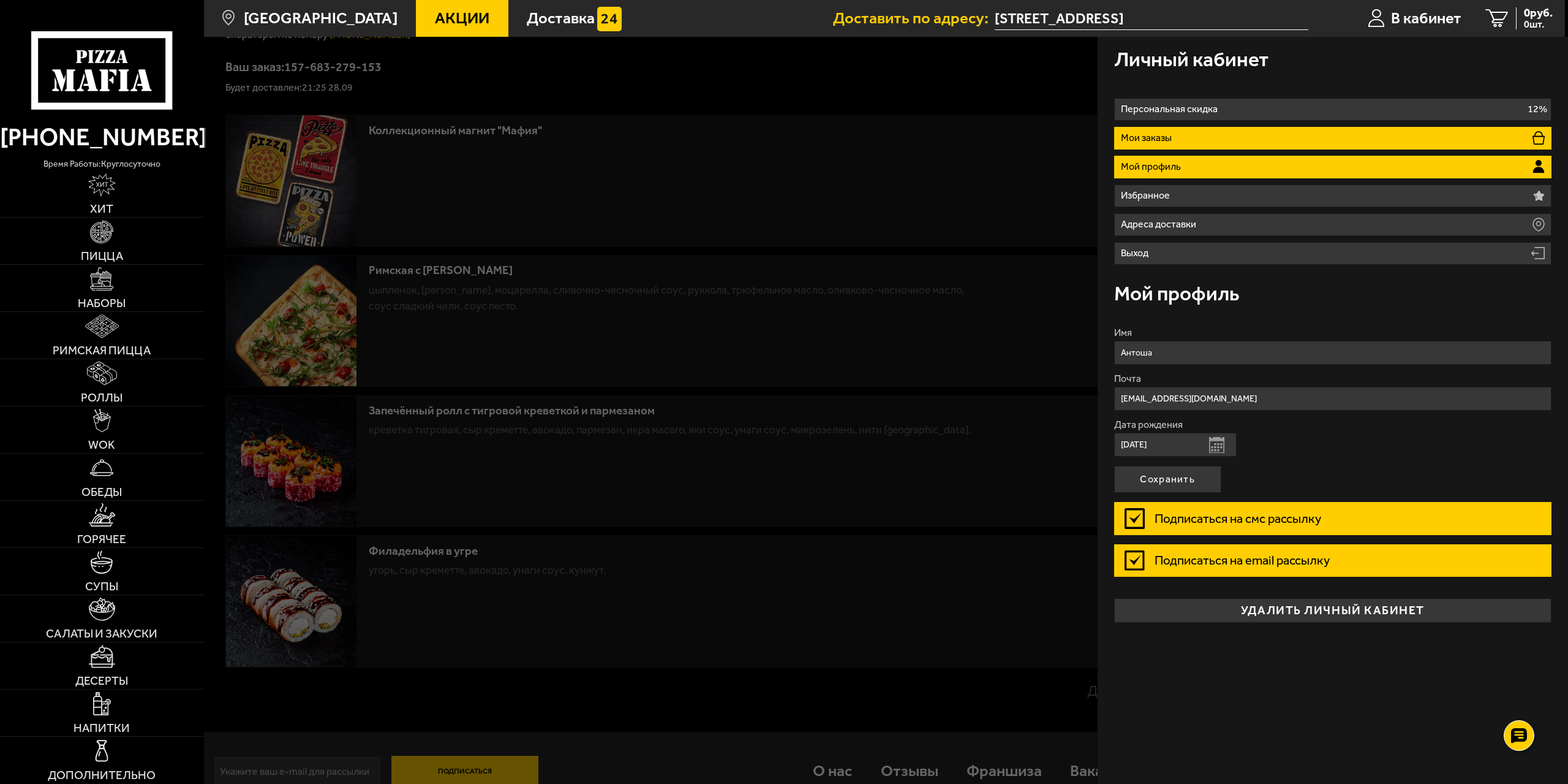
click at [1257, 133] on li "Мои заказы" at bounding box center [1333, 138] width 438 height 23
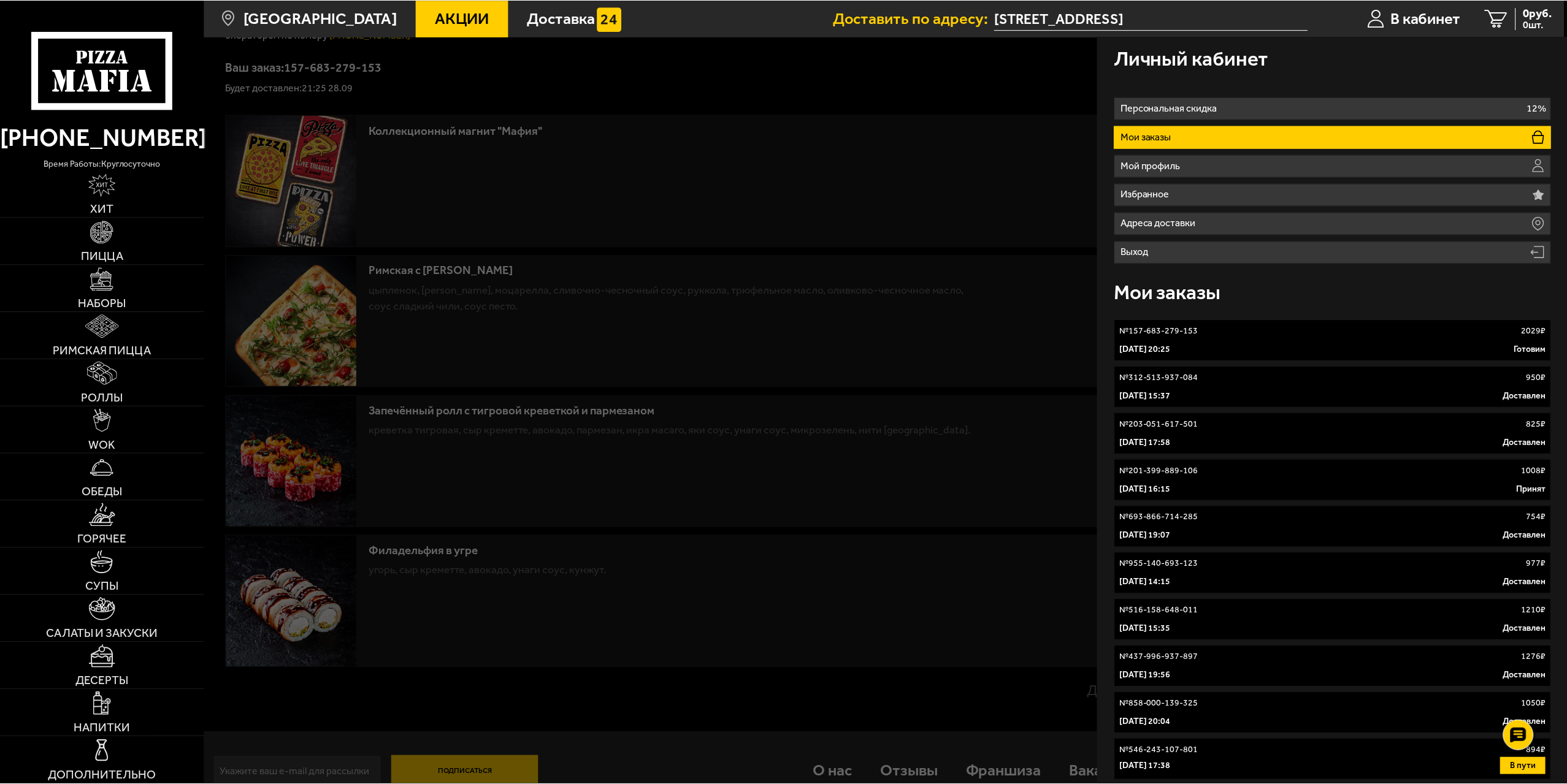
scroll to position [0, 0]
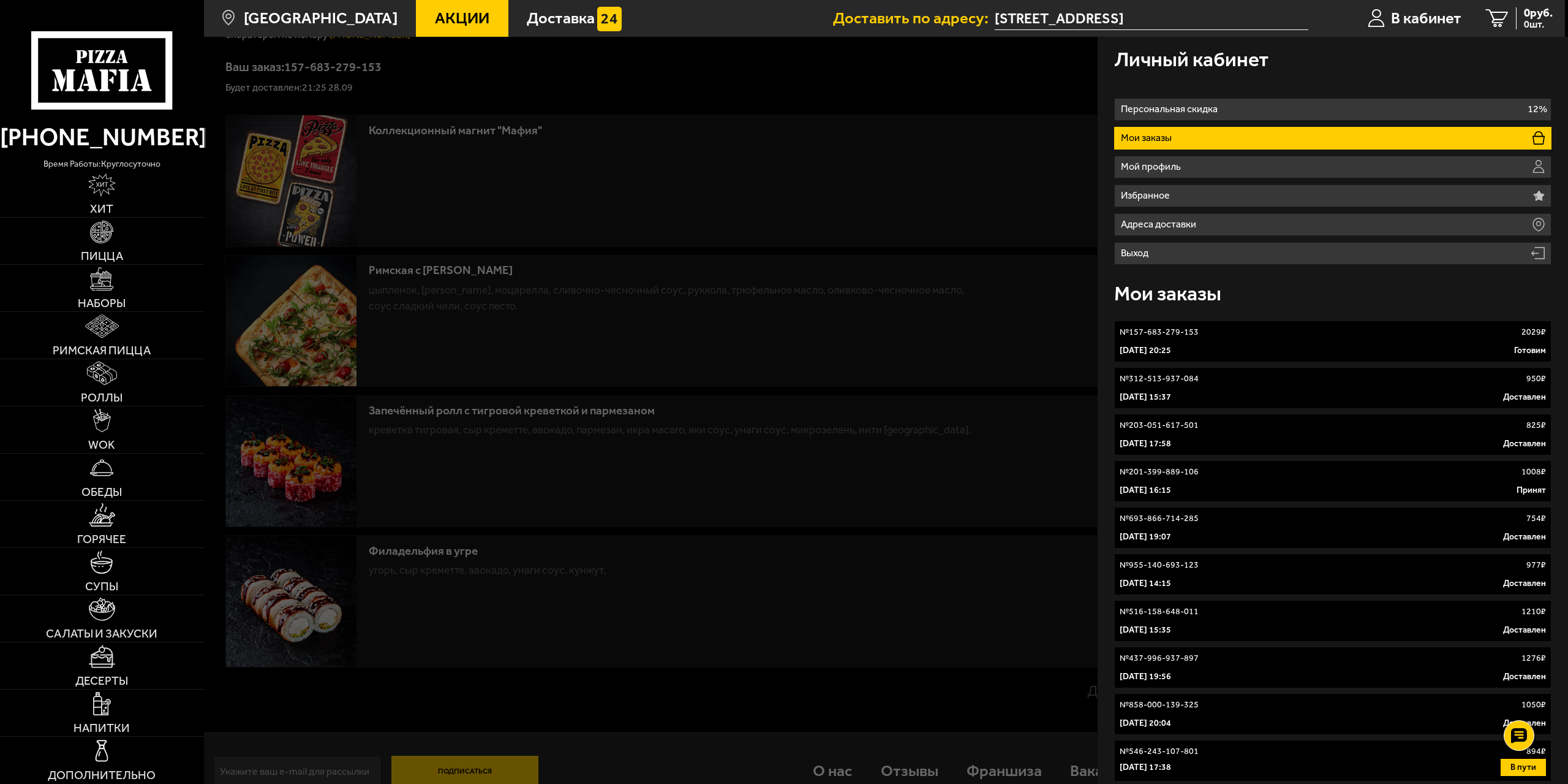
click at [839, 139] on div at bounding box center [988, 429] width 1568 height 784
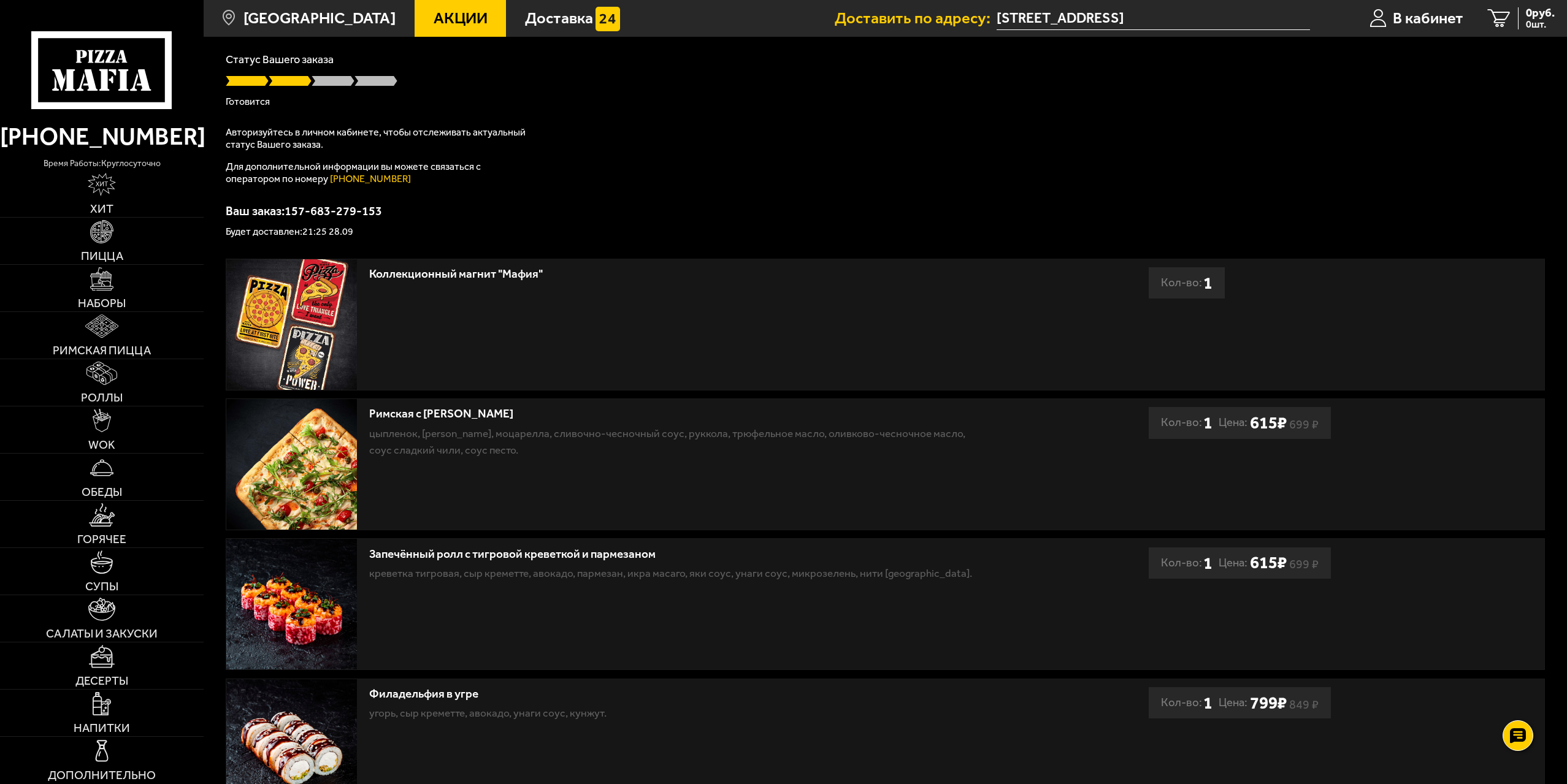
scroll to position [26, 0]
